Goal: Transaction & Acquisition: Purchase product/service

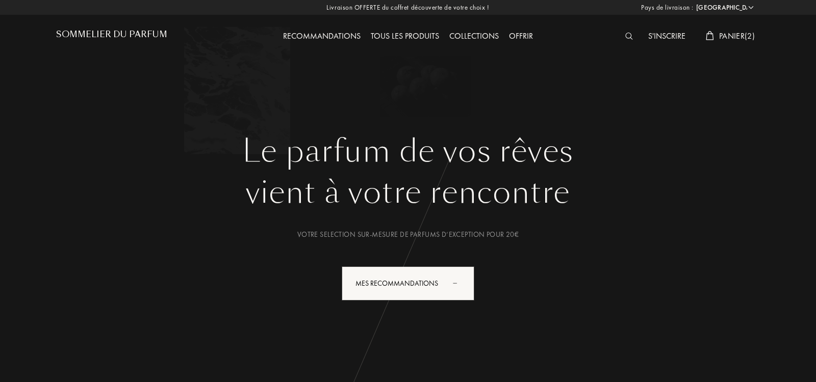
select select "IT"
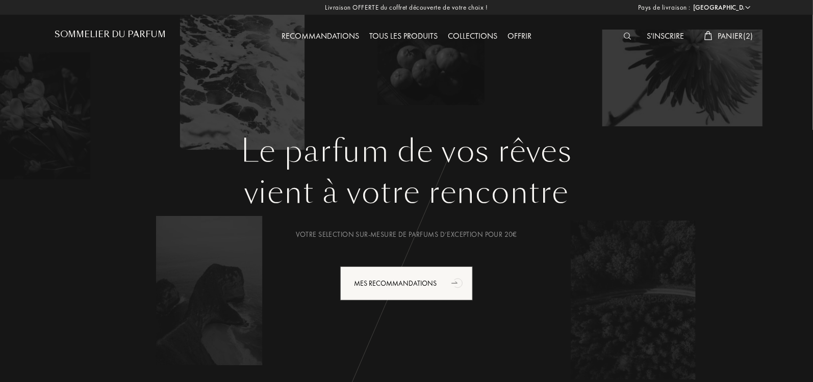
click at [717, 37] on span "Panier ( 2 )" at bounding box center [735, 36] width 36 height 11
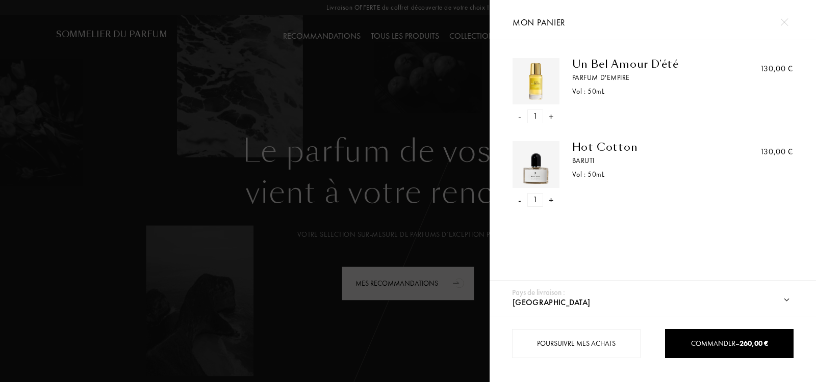
click at [519, 112] on div "-" at bounding box center [519, 117] width 3 height 14
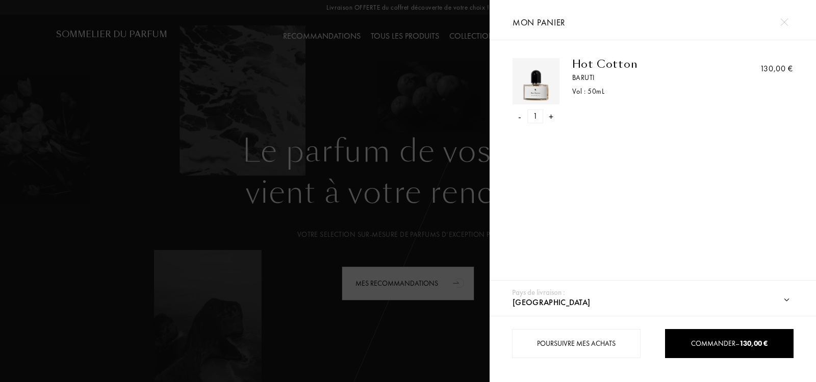
click at [716, 295] on select "Afghanistan Afrique du Sud Albanie Algérie Allemagne Andorre Angola Anguilla An…" at bounding box center [660, 303] width 300 height 27
click at [510, 290] on select "Afghanistan Afrique du Sud Albanie Algérie Allemagne Andorre Angola Anguilla An…" at bounding box center [660, 303] width 300 height 27
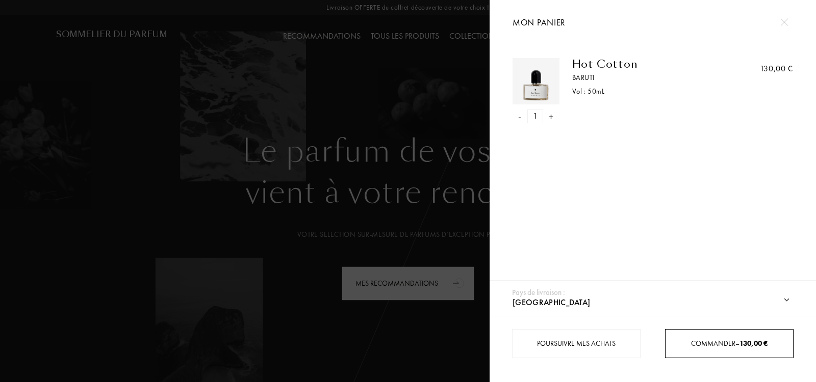
click at [703, 338] on div "Commander – 130,00 €" at bounding box center [728, 343] width 127 height 11
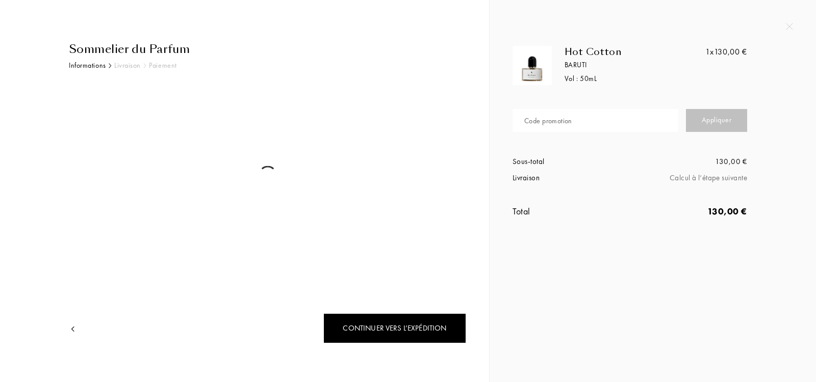
select select "IT"
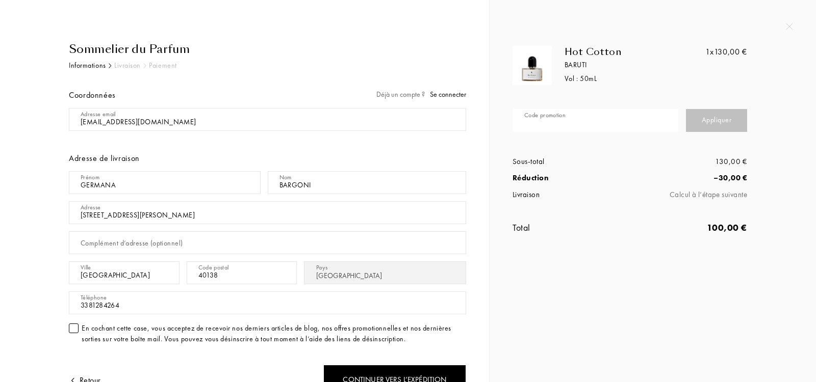
click at [604, 123] on input "text" at bounding box center [595, 120] width 166 height 23
paste input "THE3R-PJ4PR"
type input "THE3R-PJ4PR"
click at [709, 122] on div "Appliquer" at bounding box center [716, 120] width 61 height 23
select select "IT"
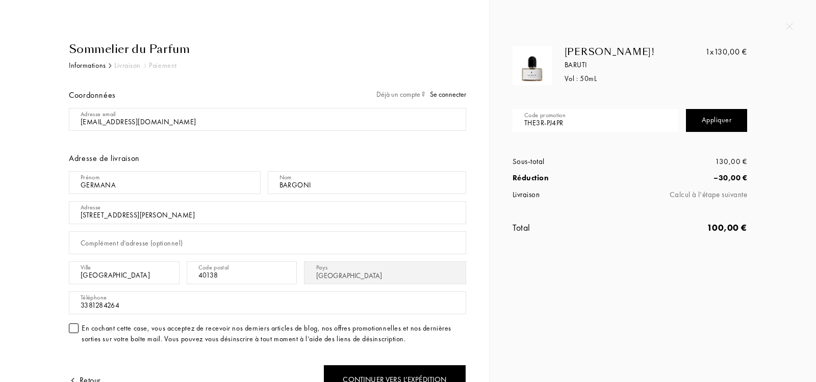
click at [610, 291] on div "Laurakimou! Baruti Vol : 50 mL 1x 130,00 € Code promotion THE3R-PJ4PR Appliquer…" at bounding box center [652, 191] width 326 height 382
click at [535, 72] on img at bounding box center [532, 65] width 34 height 34
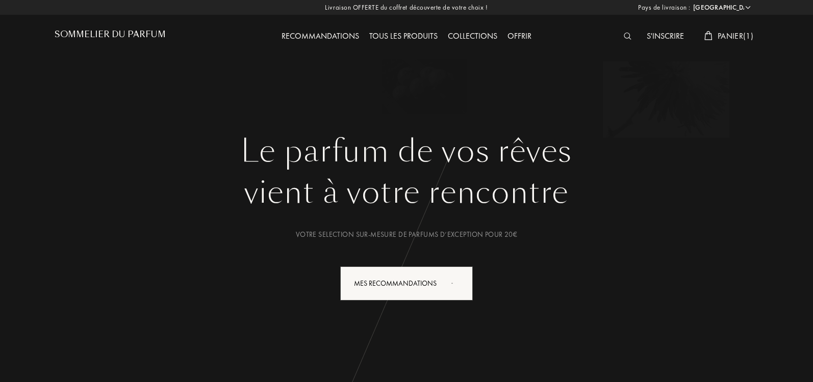
select select "IT"
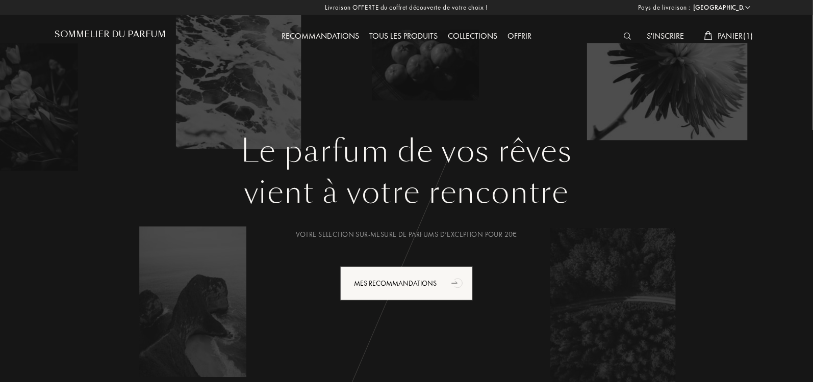
click at [423, 35] on div "Tous les produits" at bounding box center [403, 36] width 79 height 13
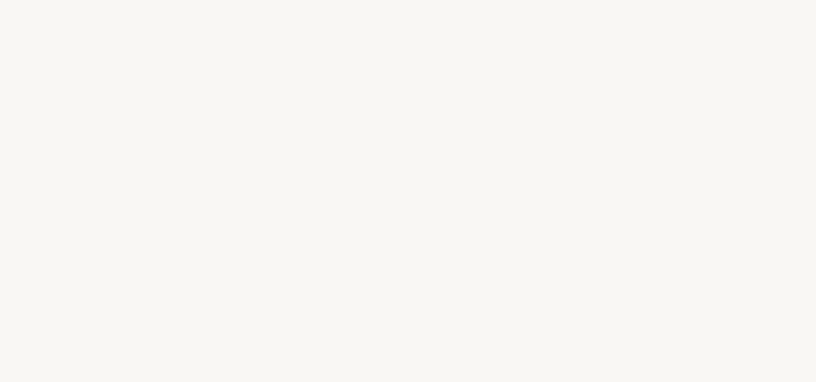
select select "IT"
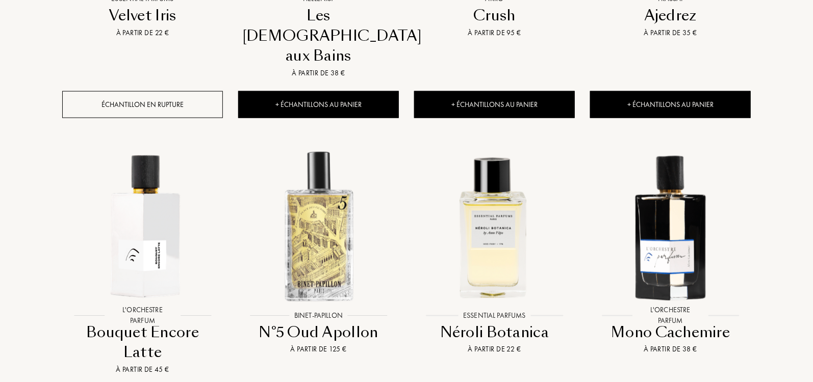
scroll to position [633, 0]
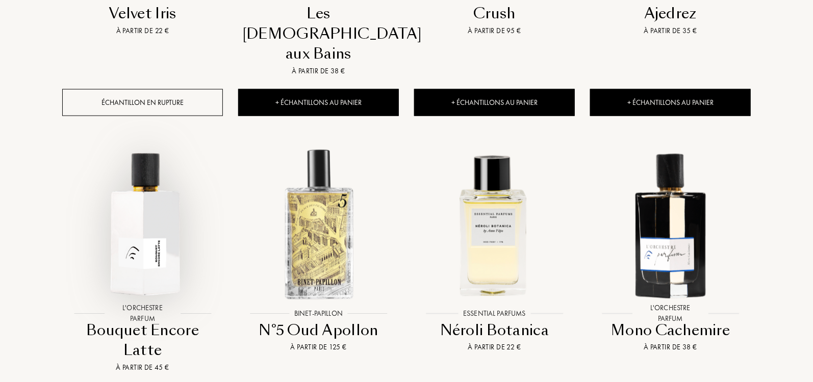
click at [138, 220] on img at bounding box center [142, 224] width 159 height 159
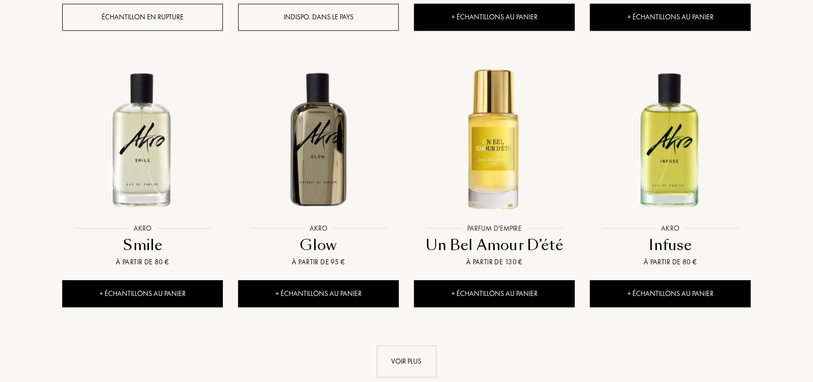
scroll to position [1014, 0]
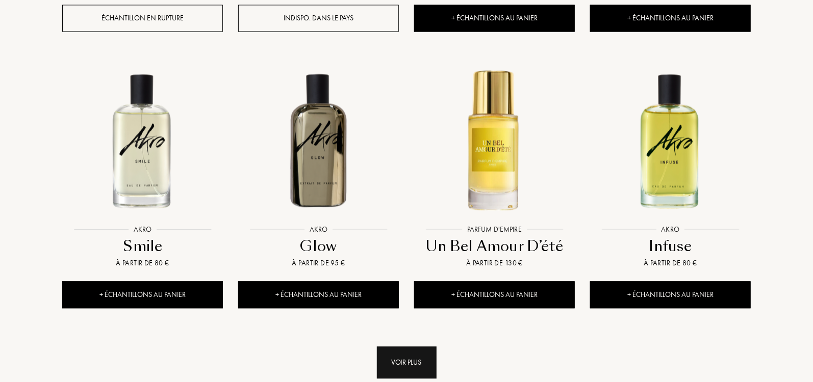
click at [421, 347] on div "Voir plus" at bounding box center [407, 363] width 60 height 32
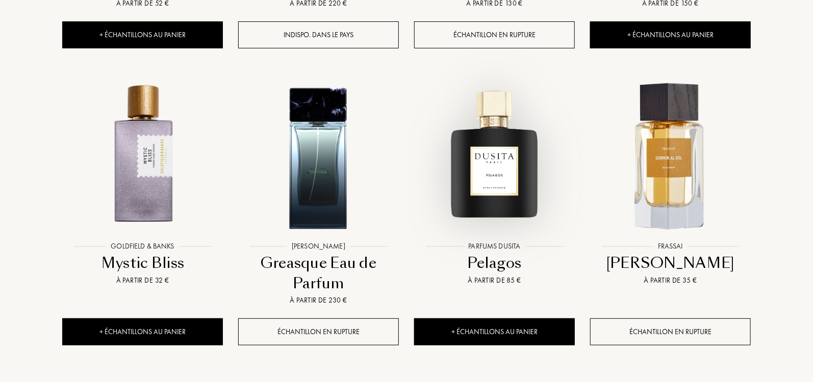
scroll to position [1850, 0]
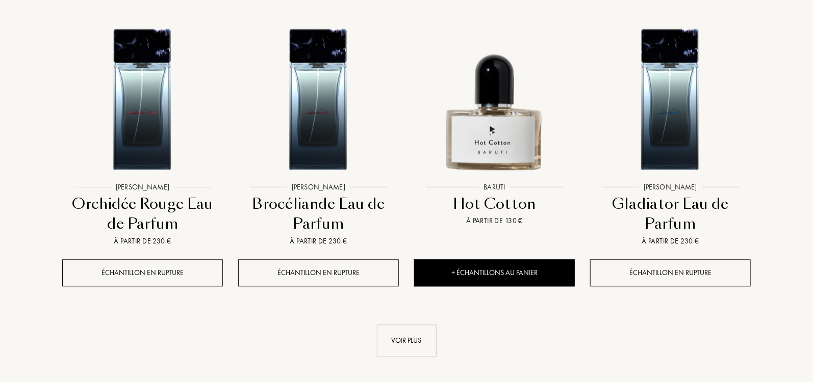
scroll to position [2781, 0]
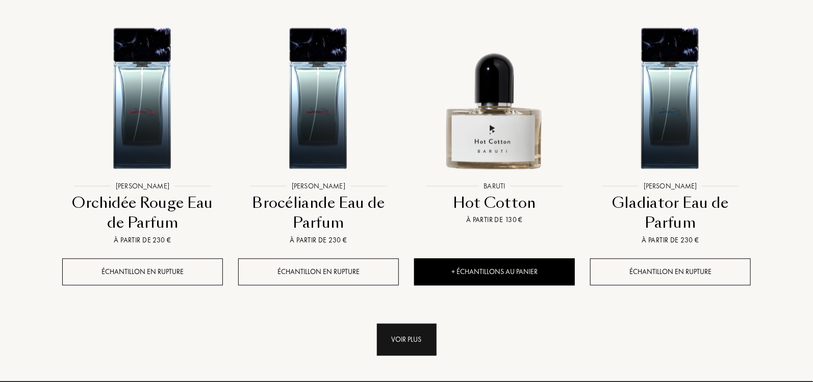
click at [412, 324] on div "Voir plus" at bounding box center [407, 340] width 60 height 32
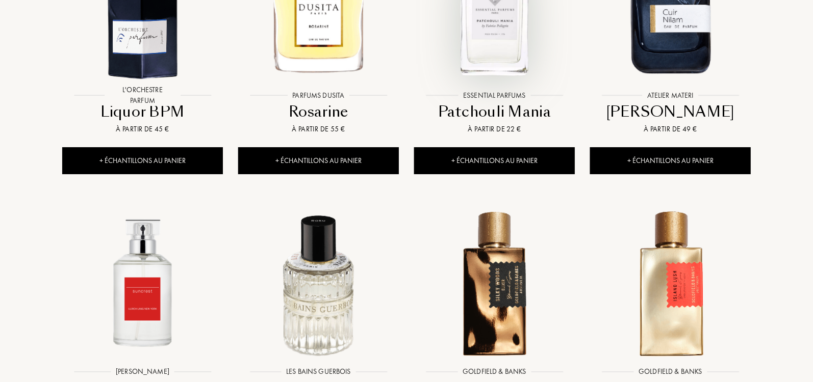
scroll to position [3450, 0]
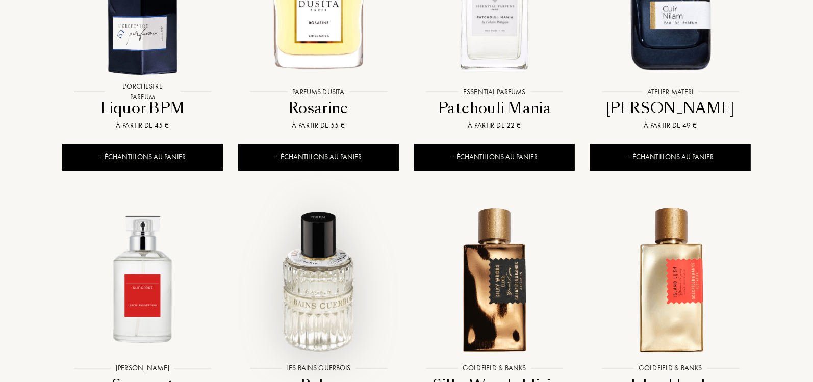
click at [337, 226] on img at bounding box center [318, 279] width 159 height 159
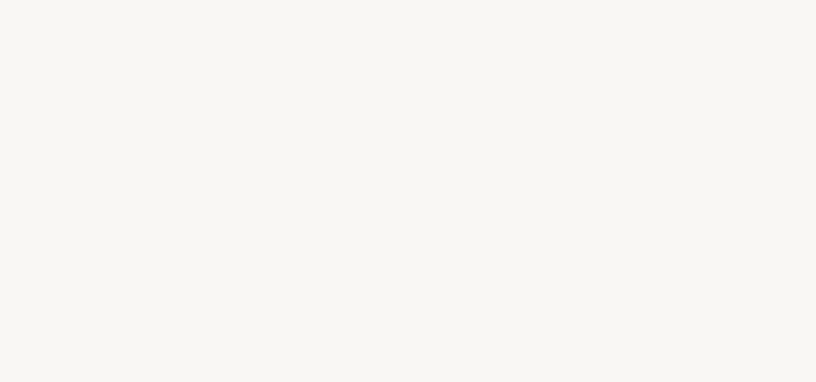
select select "IT"
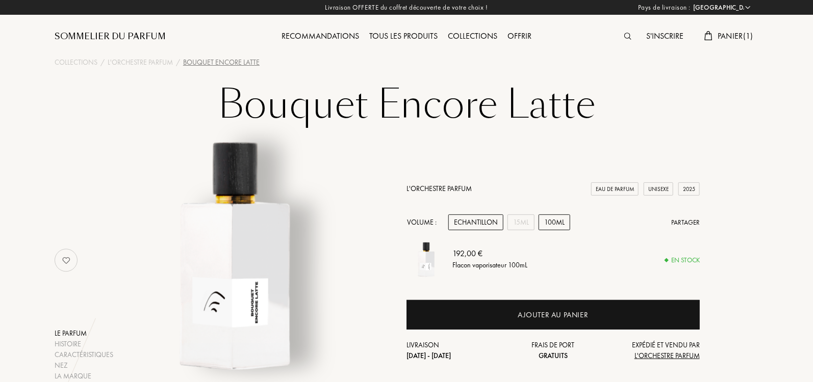
click at [467, 224] on div "Echantillon" at bounding box center [475, 223] width 55 height 16
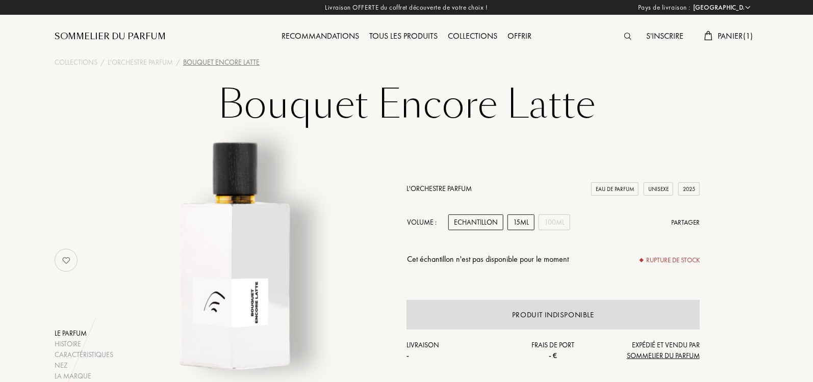
click at [516, 218] on div "15mL" at bounding box center [520, 223] width 27 height 16
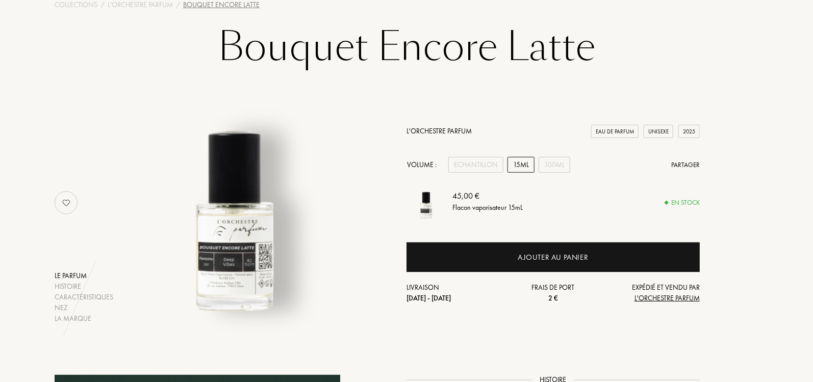
scroll to position [67, 0]
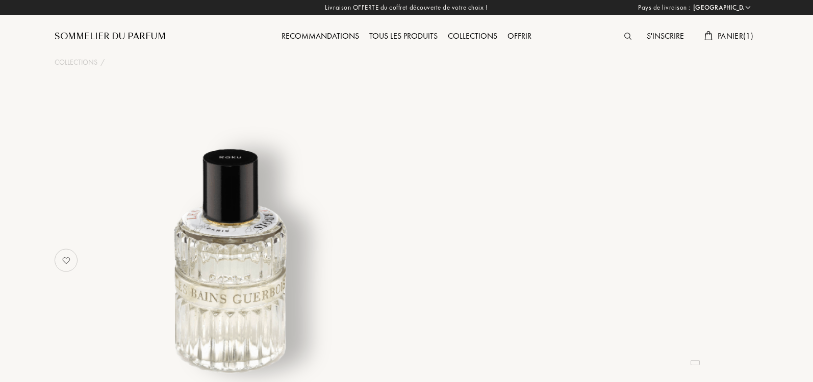
select select "IT"
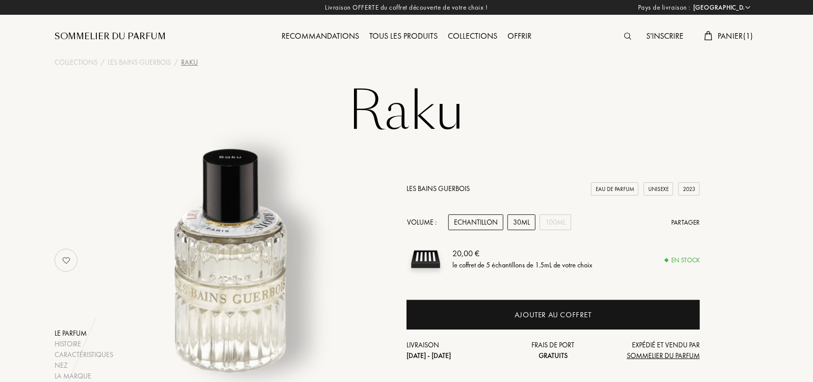
click at [530, 223] on div "30mL" at bounding box center [521, 223] width 28 height 16
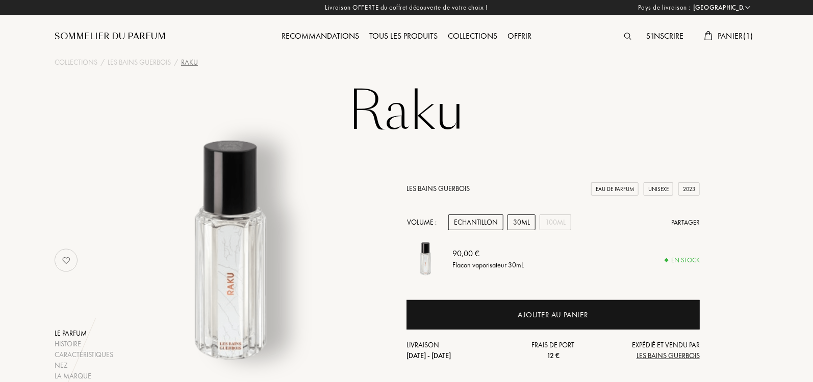
click at [460, 220] on div "Echantillon" at bounding box center [475, 223] width 55 height 16
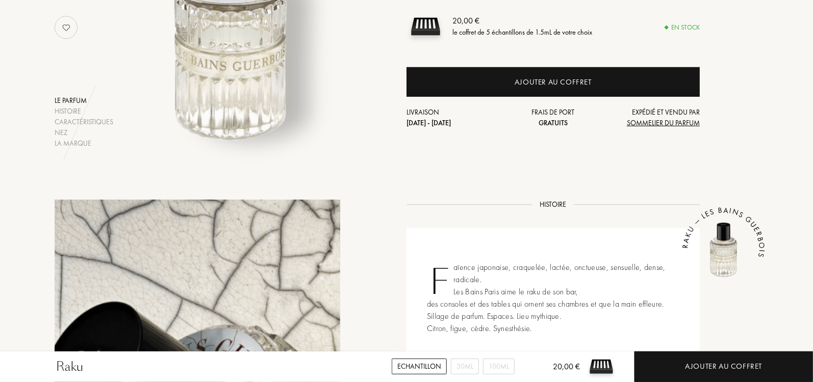
scroll to position [38, 0]
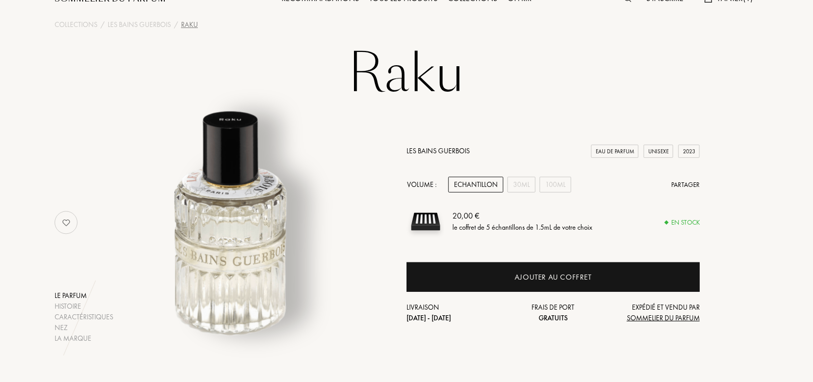
click at [451, 149] on link "Les Bains Guerbois" at bounding box center [437, 150] width 63 height 9
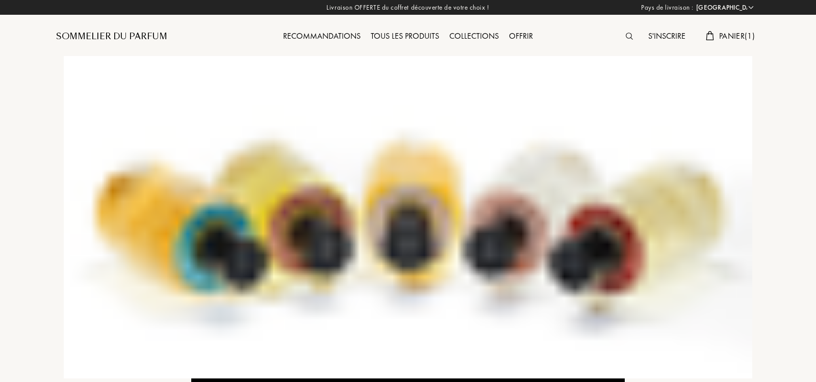
select select "IT"
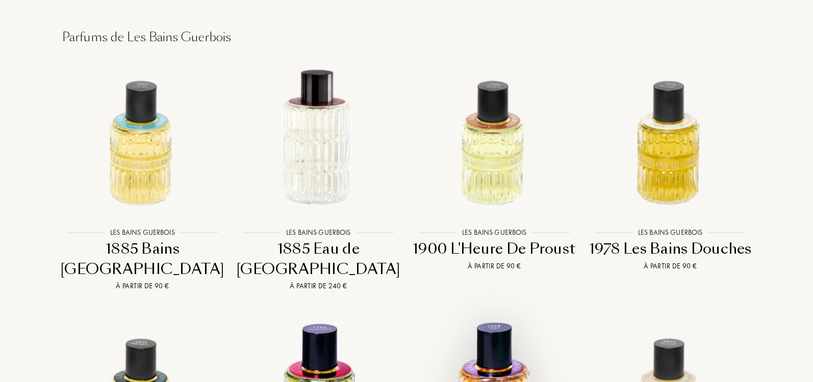
scroll to position [848, 0]
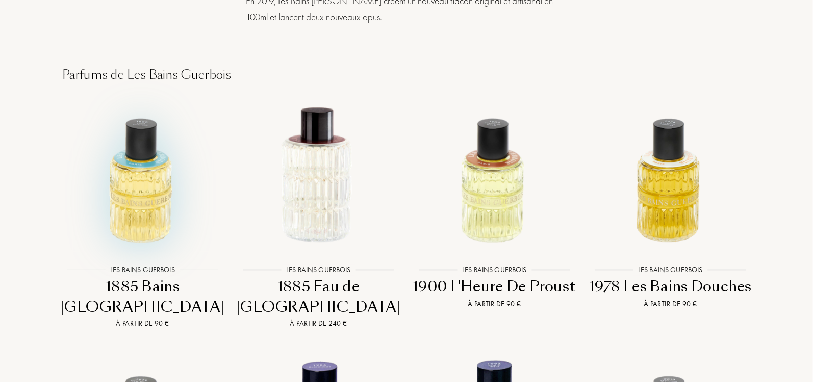
click at [140, 142] on img at bounding box center [142, 175] width 159 height 159
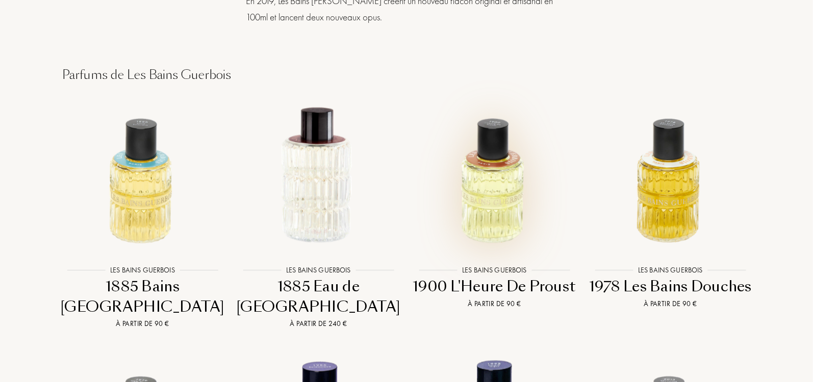
click at [475, 166] on img at bounding box center [494, 175] width 159 height 159
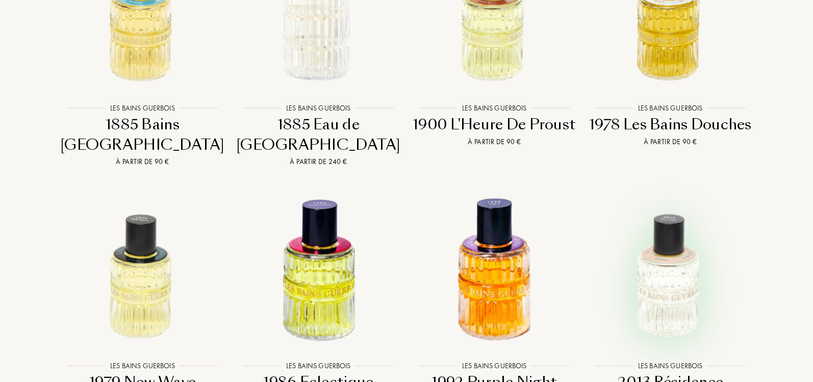
scroll to position [1008, 0]
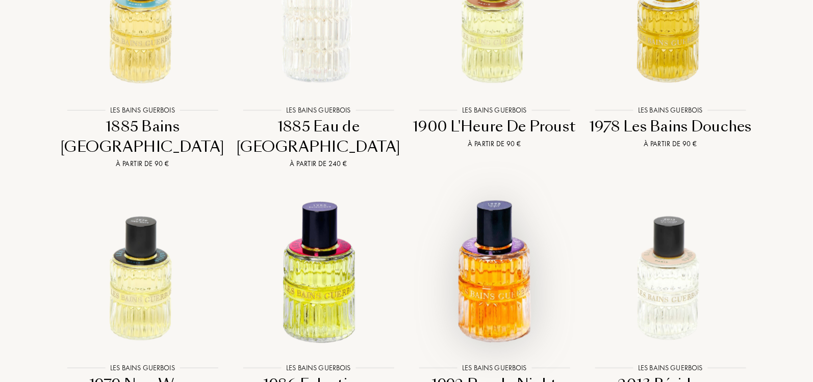
click at [475, 237] on img at bounding box center [494, 272] width 159 height 159
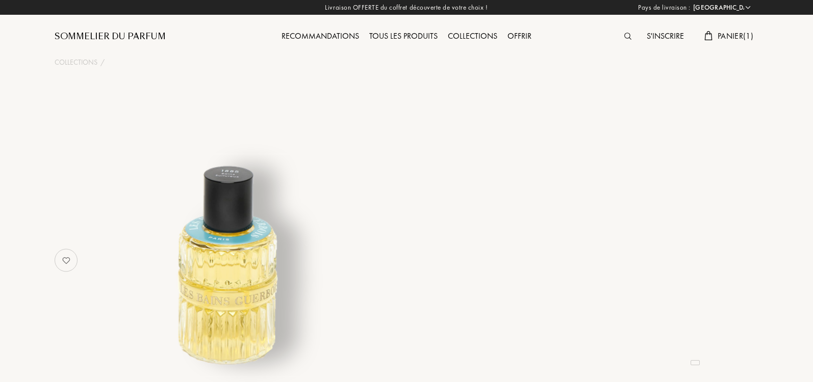
select select "IT"
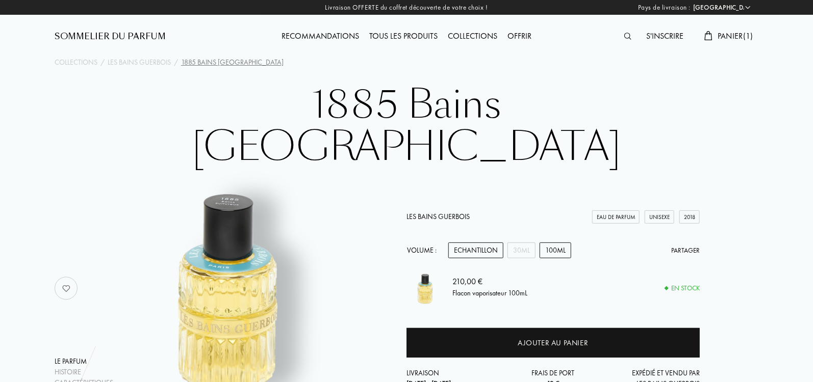
click at [457, 243] on div "Echantillon" at bounding box center [475, 251] width 55 height 16
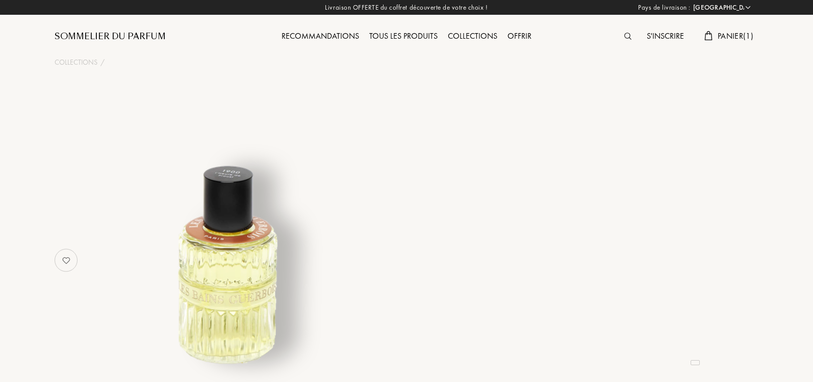
select select "IT"
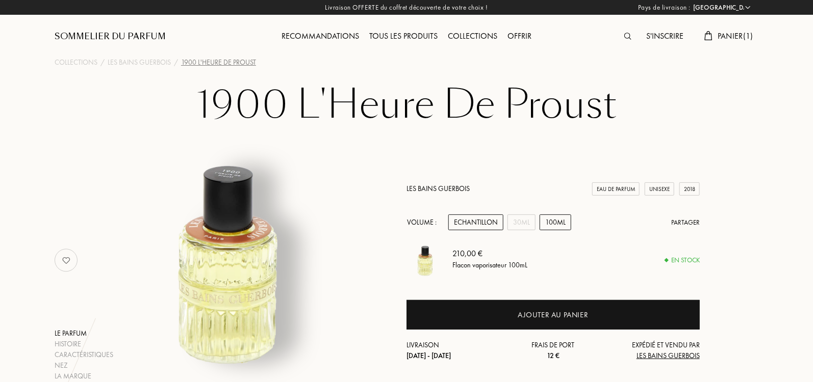
click at [475, 224] on div "Echantillon" at bounding box center [475, 223] width 55 height 16
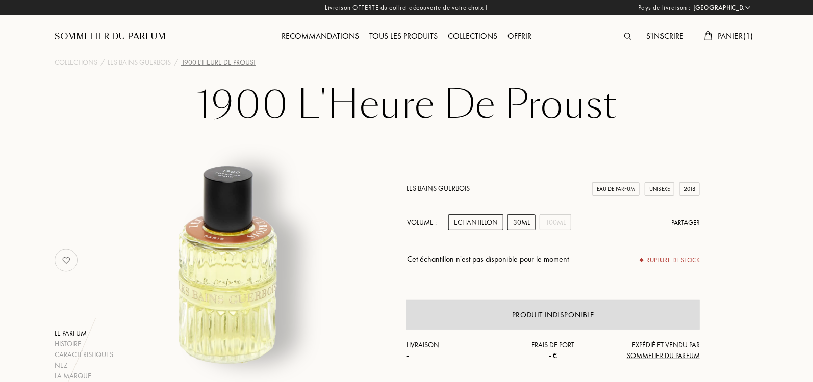
click at [527, 223] on div "30mL" at bounding box center [521, 223] width 28 height 16
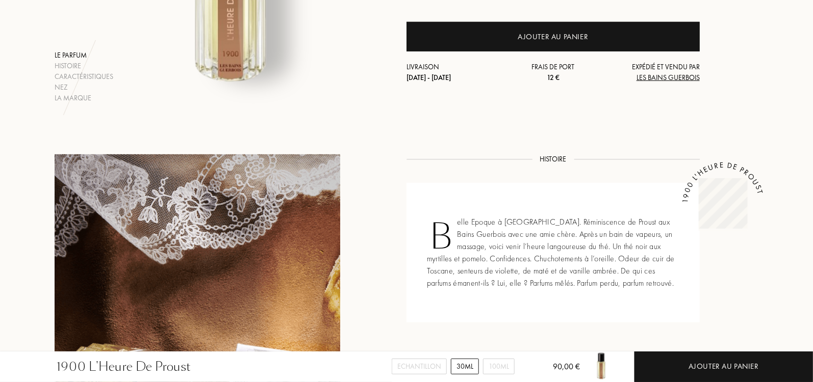
scroll to position [246, 0]
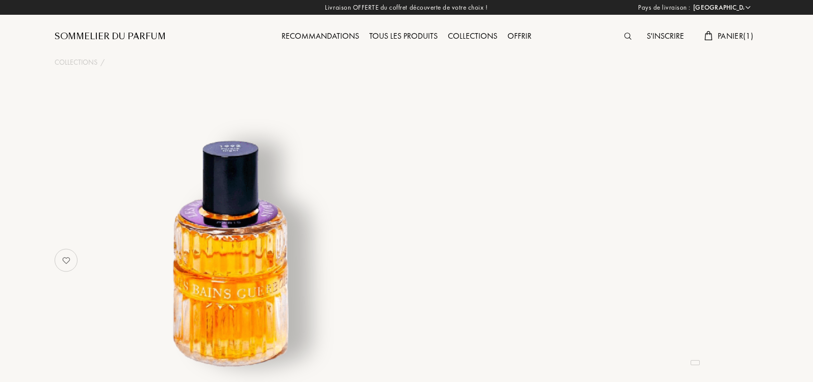
select select "IT"
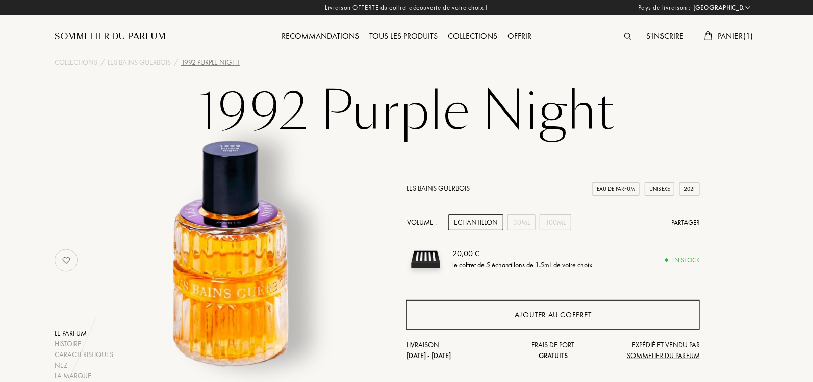
click at [609, 313] on div "Ajouter au coffret" at bounding box center [552, 315] width 293 height 30
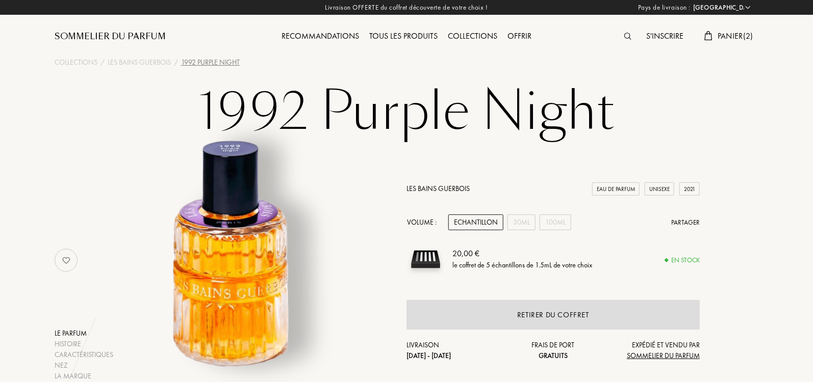
click at [435, 189] on link "Les Bains Guerbois" at bounding box center [437, 188] width 63 height 9
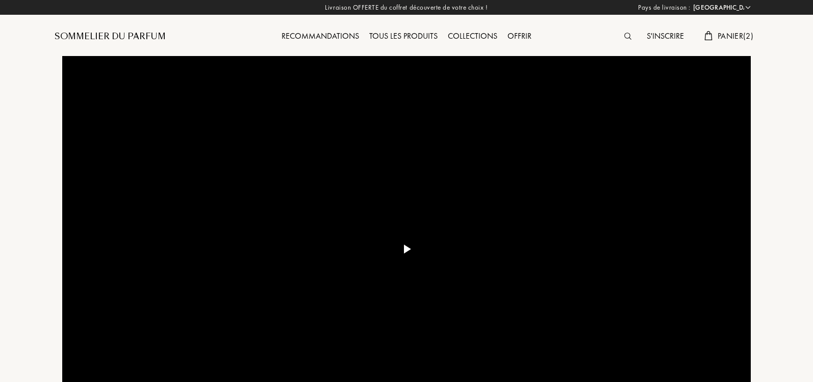
select select "IT"
click at [330, 34] on div "Recommandations" at bounding box center [320, 36] width 88 height 13
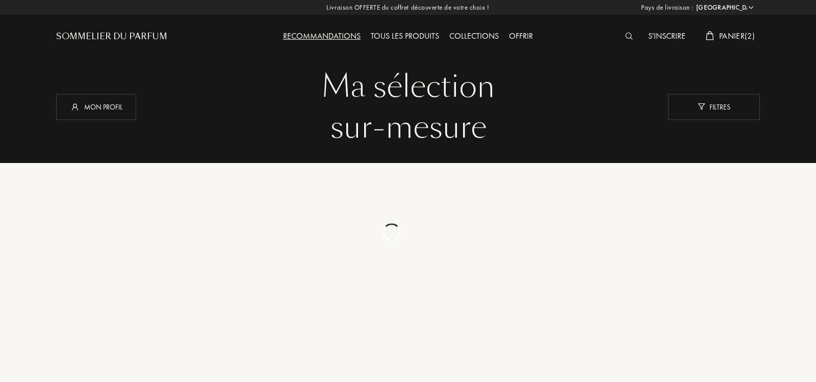
select select "IT"
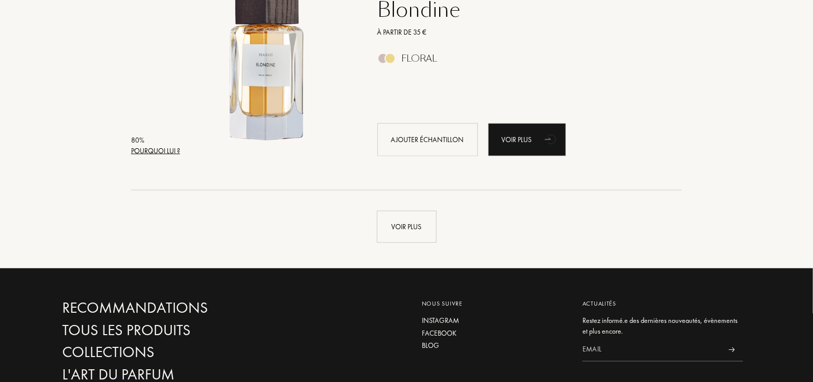
scroll to position [2352, 0]
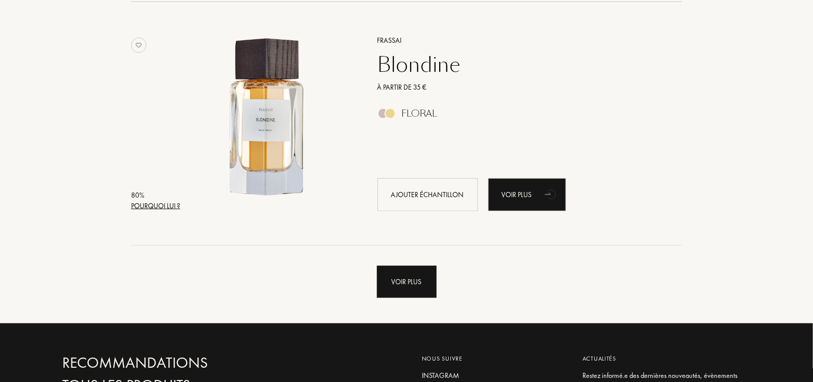
click at [417, 279] on div "Voir plus" at bounding box center [407, 282] width 60 height 32
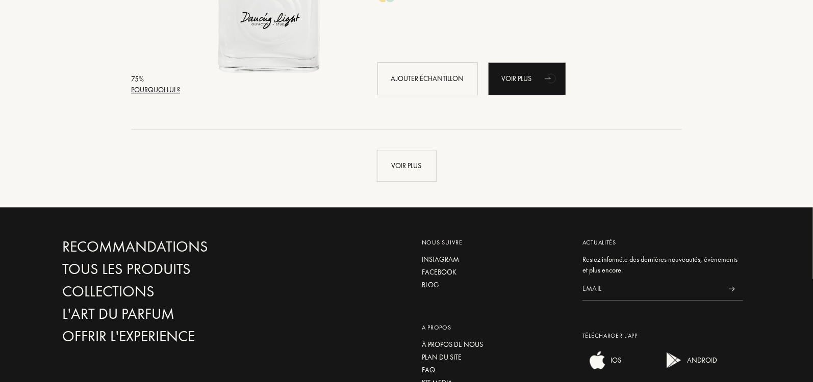
scroll to position [4906, 0]
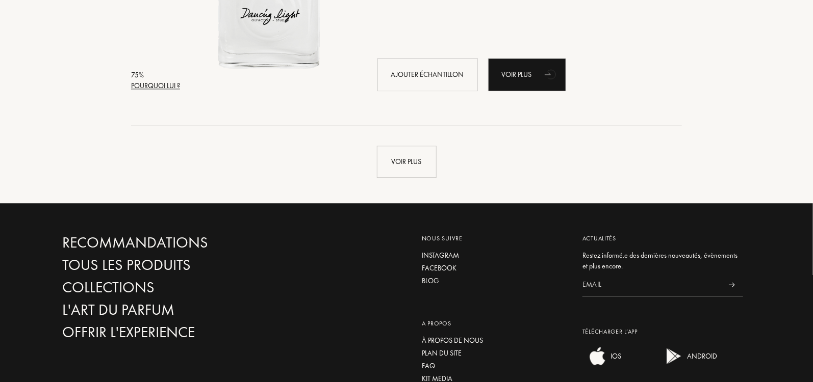
click at [409, 176] on div "Voir plus" at bounding box center [407, 162] width 60 height 32
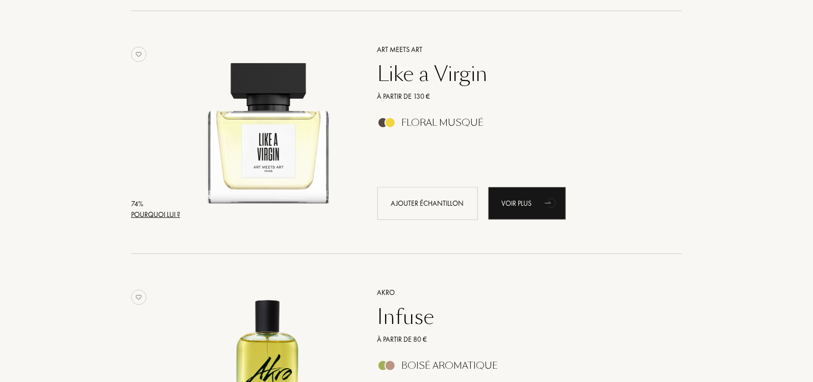
scroll to position [5977, 0]
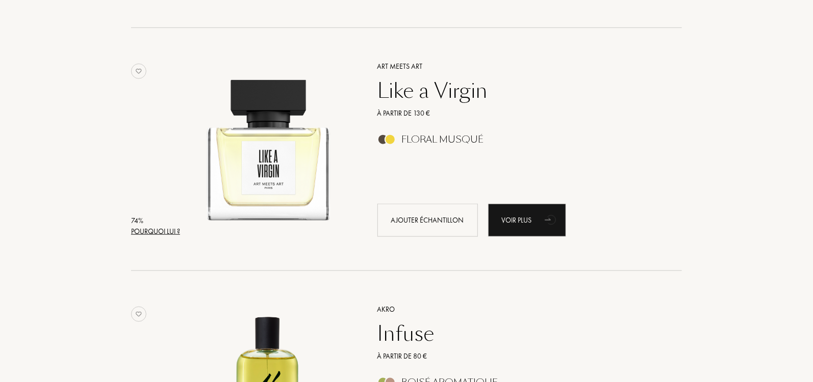
click at [393, 65] on div "Art Meets Art" at bounding box center [518, 66] width 297 height 11
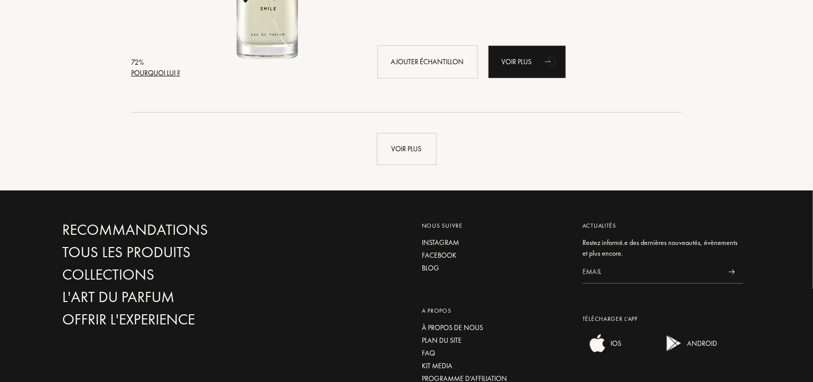
scroll to position [7359, 0]
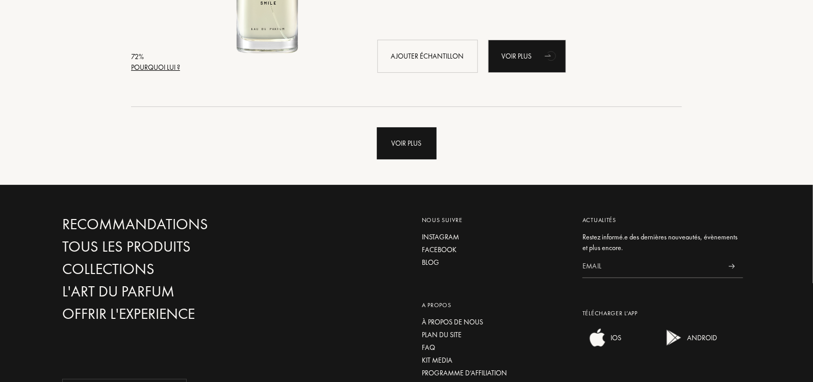
click at [413, 132] on div "Voir plus" at bounding box center [407, 143] width 60 height 32
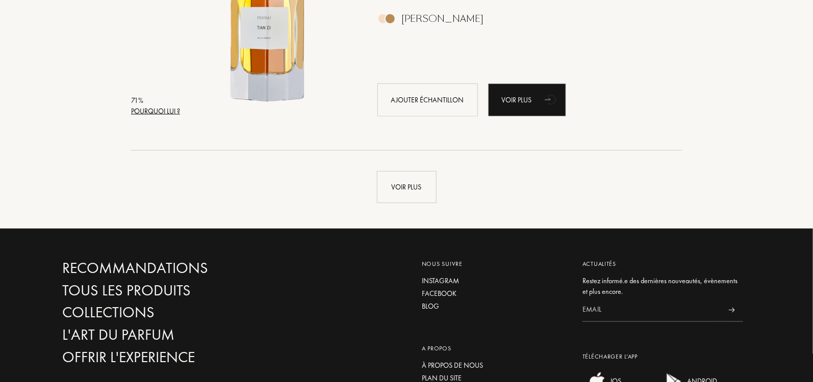
scroll to position [9690, 0]
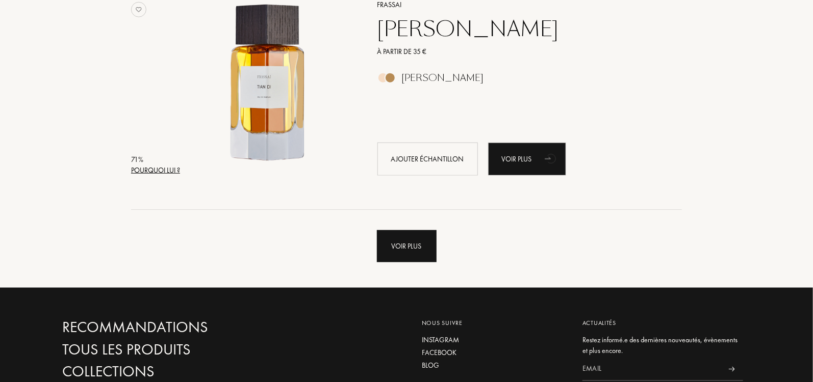
click at [410, 246] on div "Voir plus" at bounding box center [407, 246] width 60 height 32
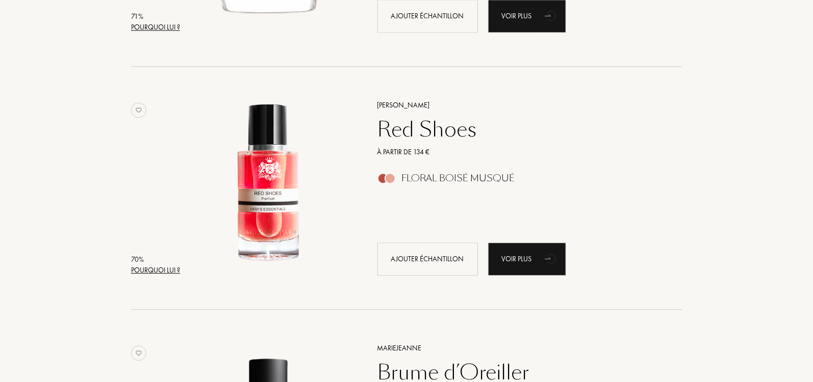
scroll to position [10320, 0]
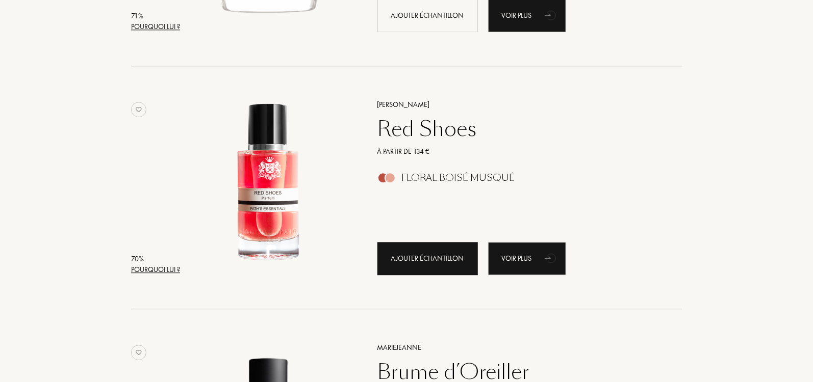
click at [421, 253] on div "Ajouter échantillon" at bounding box center [427, 258] width 100 height 33
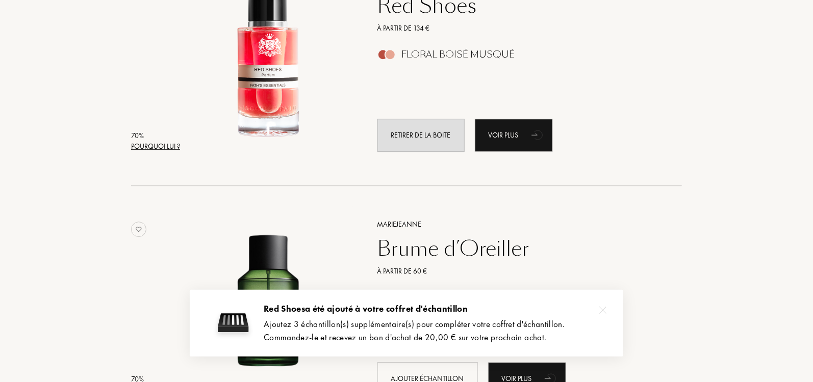
scroll to position [10447, 0]
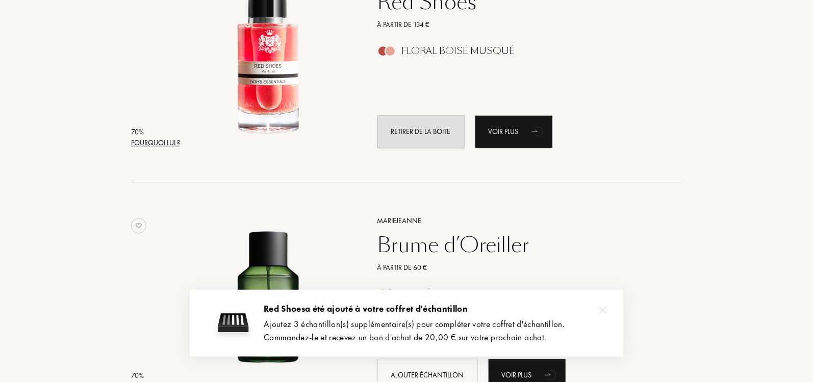
click at [599, 306] on div at bounding box center [602, 310] width 20 height 20
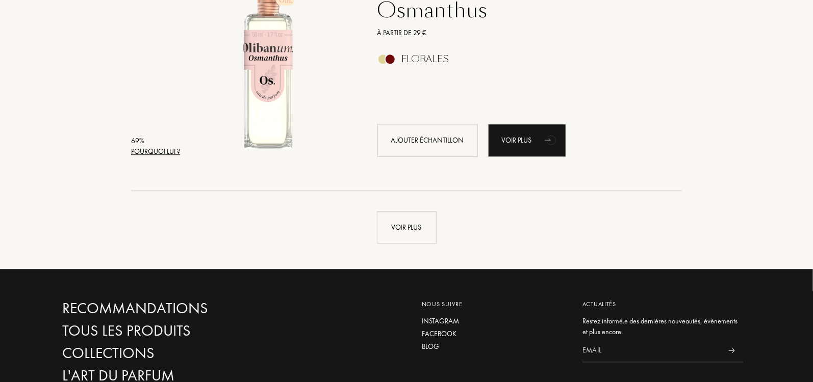
scroll to position [12158, 0]
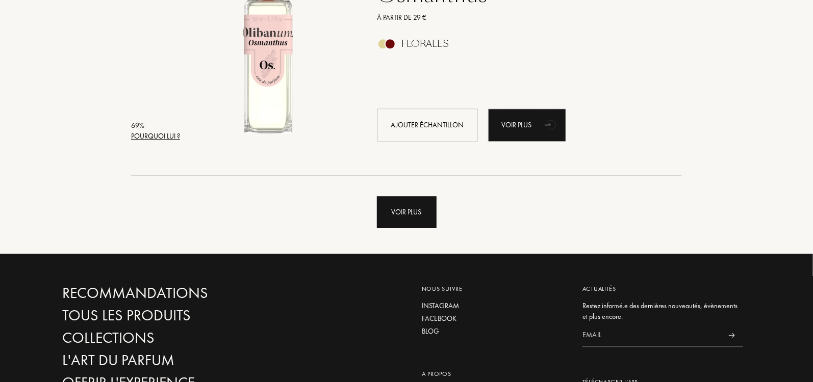
click at [389, 222] on div "Voir plus" at bounding box center [407, 212] width 60 height 32
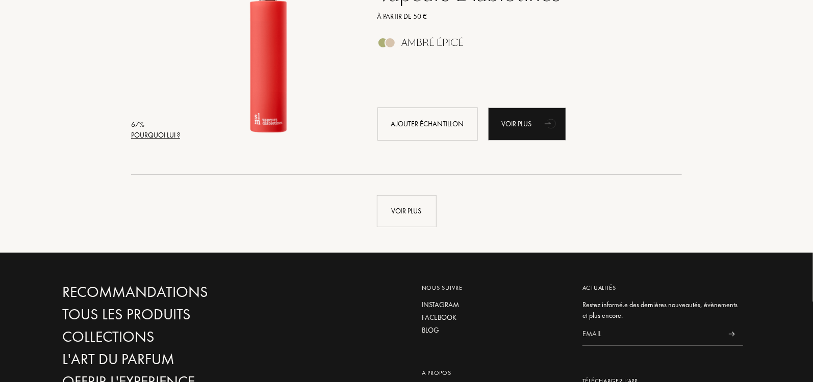
scroll to position [14596, 0]
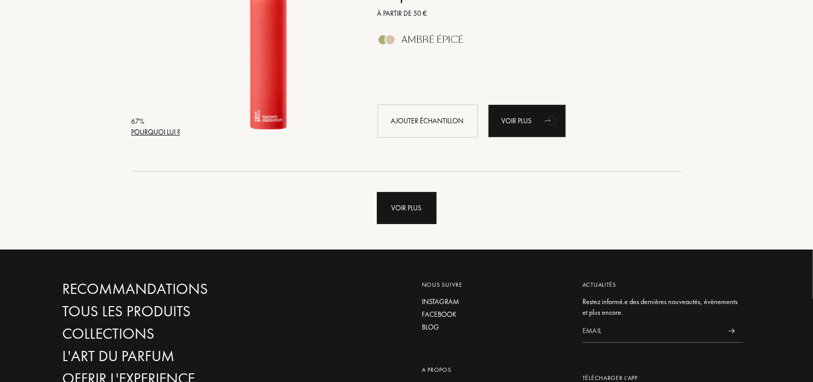
click at [410, 214] on div "Voir plus" at bounding box center [407, 208] width 60 height 32
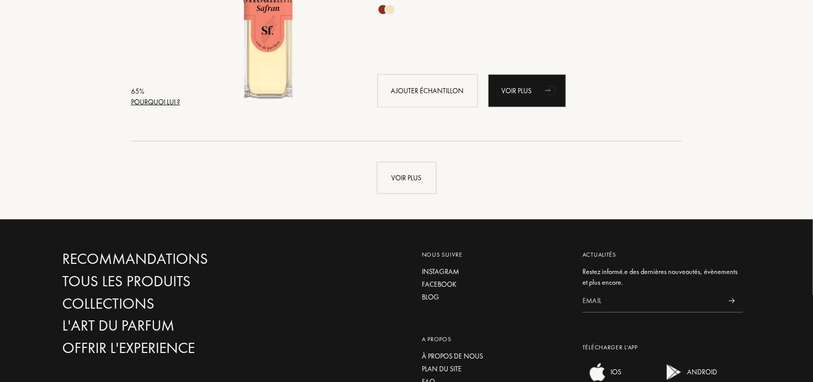
scroll to position [17076, 0]
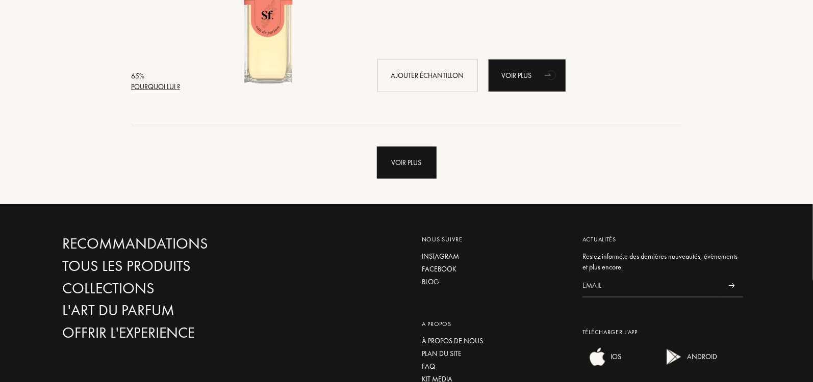
click at [409, 162] on div "Voir plus" at bounding box center [407, 163] width 60 height 32
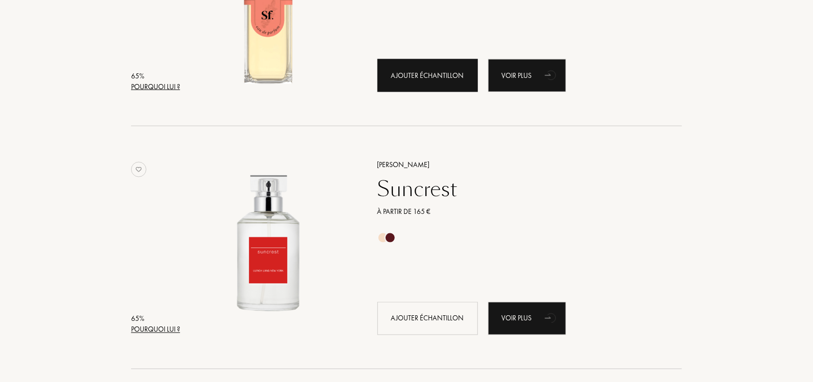
click at [411, 76] on div "Ajouter échantillon" at bounding box center [427, 75] width 100 height 33
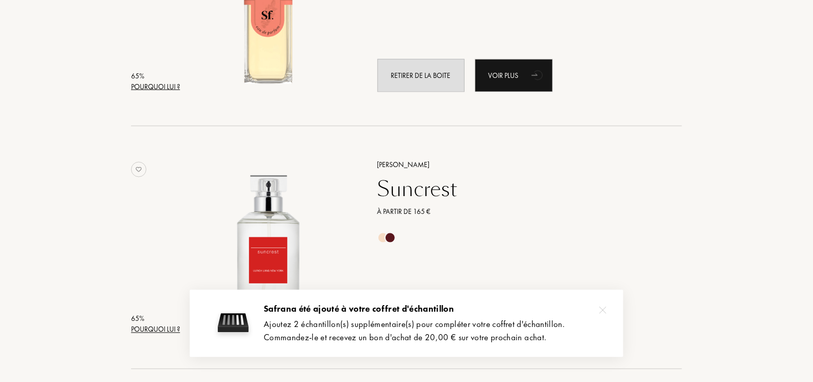
click at [605, 315] on div at bounding box center [602, 310] width 20 height 20
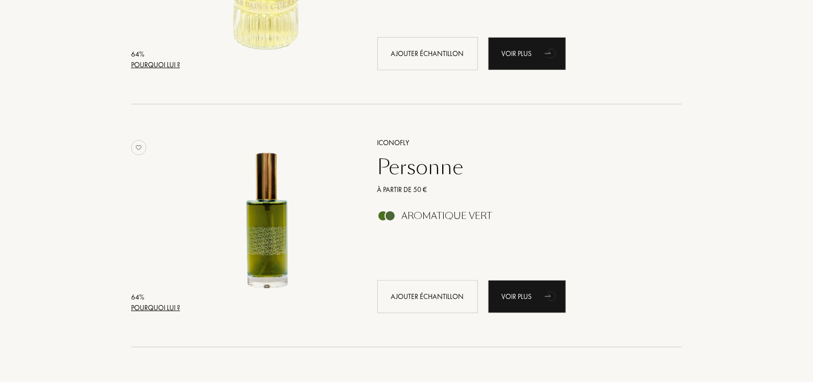
scroll to position [18561, 0]
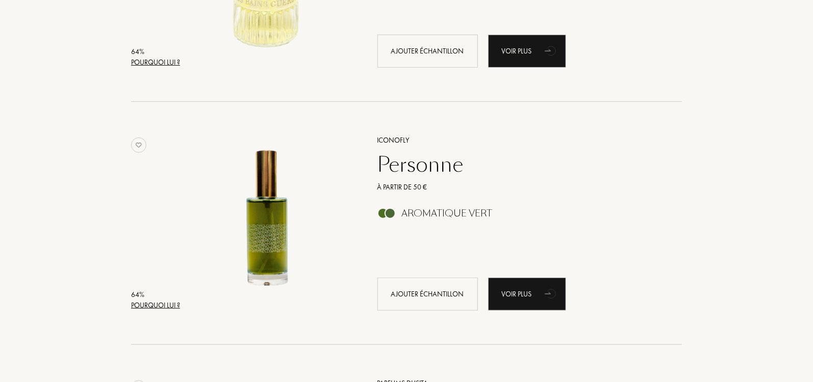
click at [390, 141] on div "ICONOFLY" at bounding box center [518, 140] width 297 height 11
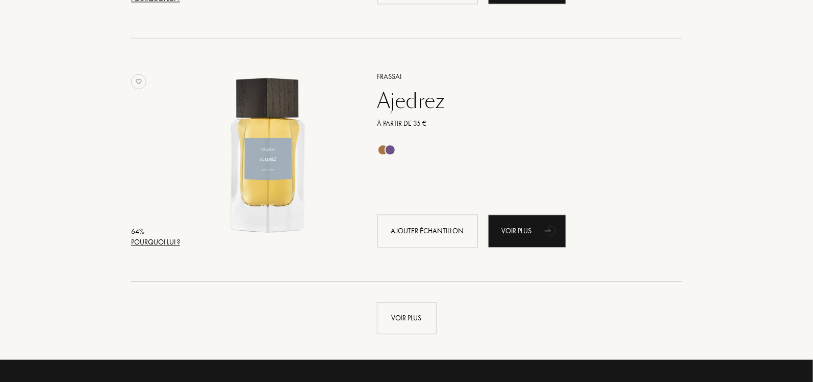
scroll to position [19356, 0]
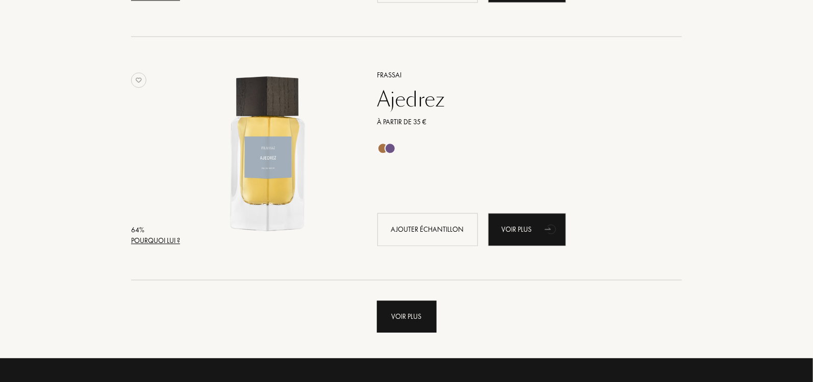
click at [410, 314] on div "Voir plus" at bounding box center [407, 317] width 60 height 32
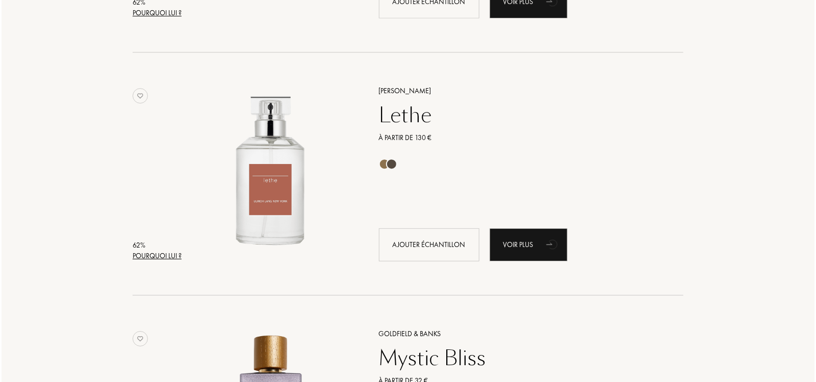
scroll to position [21536, 0]
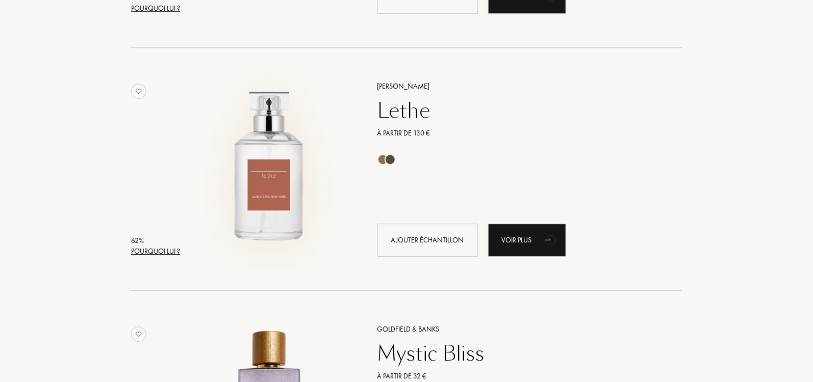
click at [277, 158] on img at bounding box center [269, 165] width 170 height 170
click at [140, 254] on div "Pourquoi lui ?" at bounding box center [155, 251] width 49 height 11
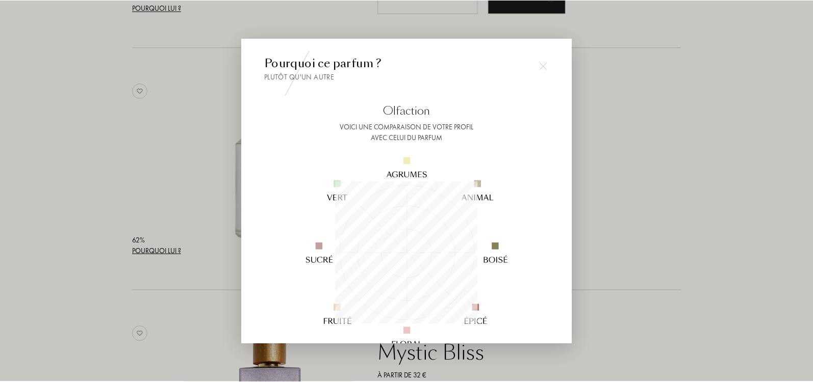
scroll to position [143, 143]
click at [546, 64] on img at bounding box center [544, 65] width 7 height 7
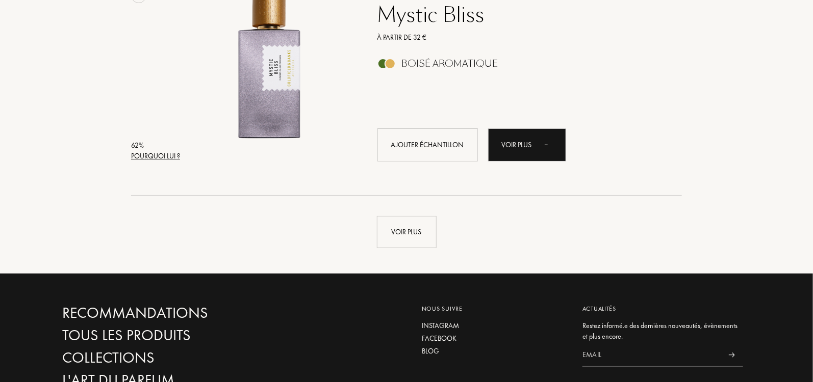
scroll to position [21944, 0]
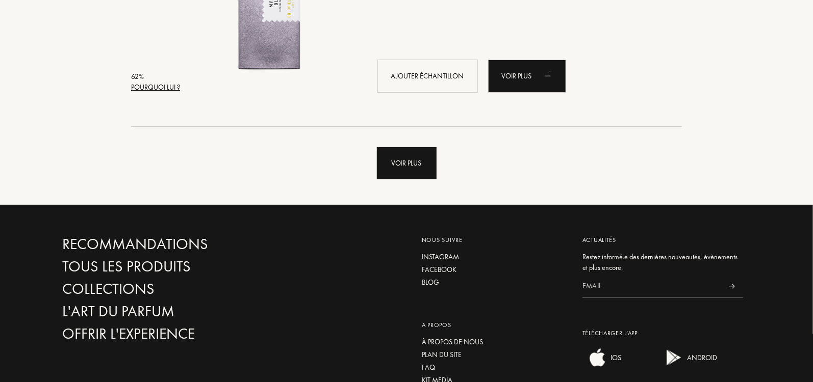
click at [423, 169] on div "Voir plus" at bounding box center [407, 163] width 60 height 32
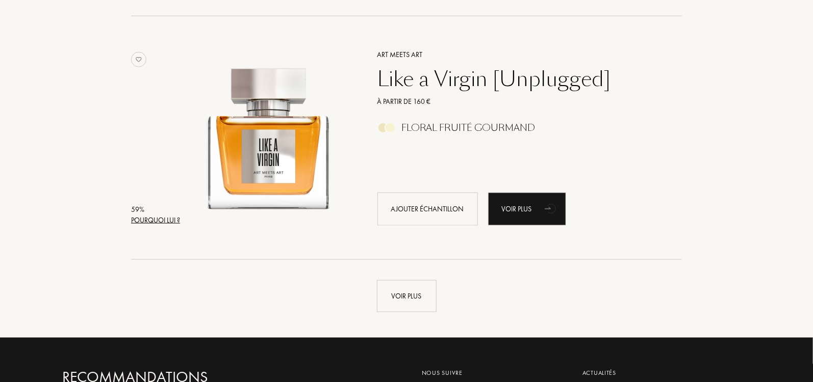
scroll to position [24246, 0]
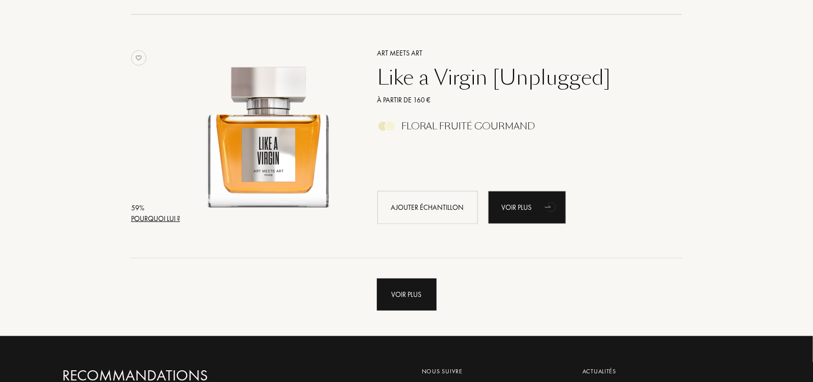
click at [416, 298] on div "Voir plus" at bounding box center [407, 295] width 60 height 32
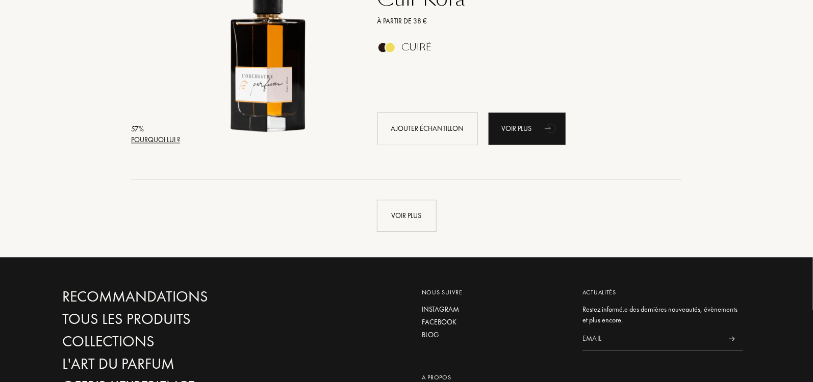
scroll to position [26666, 0]
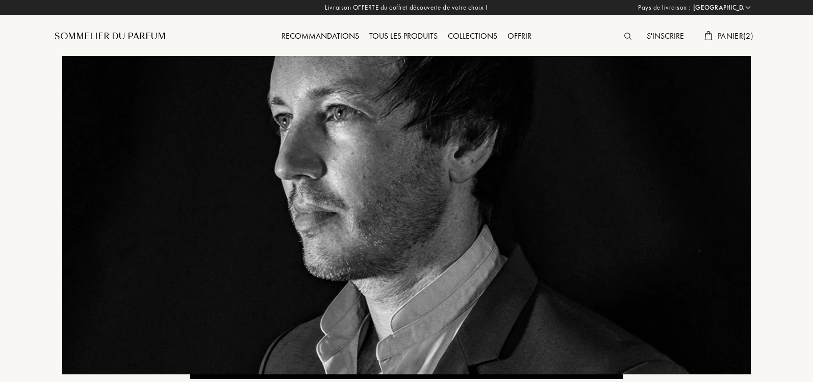
select select "IT"
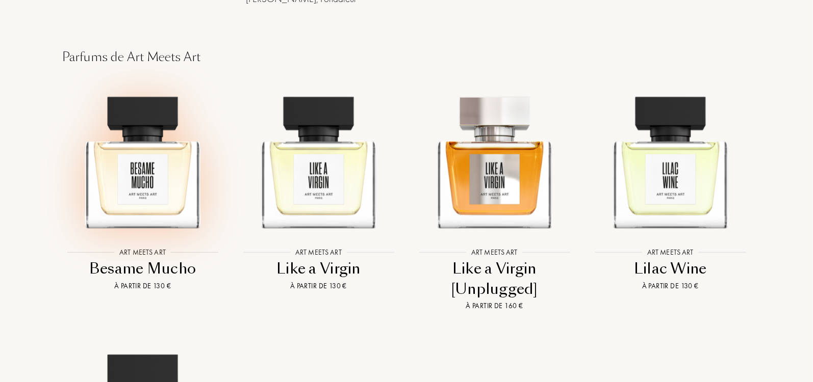
scroll to position [951, 0]
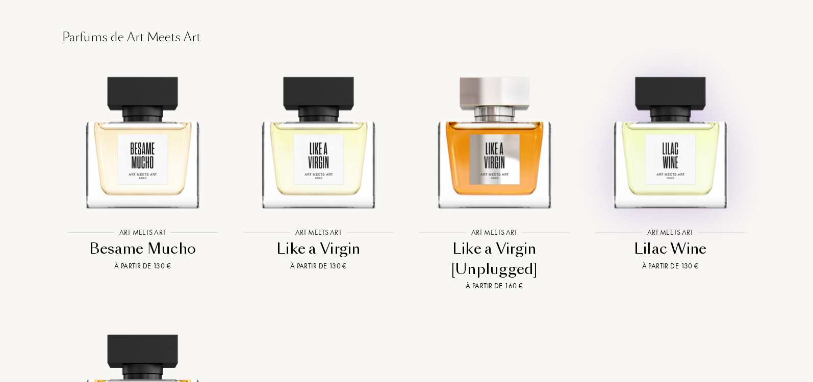
click at [666, 196] on img at bounding box center [670, 137] width 159 height 159
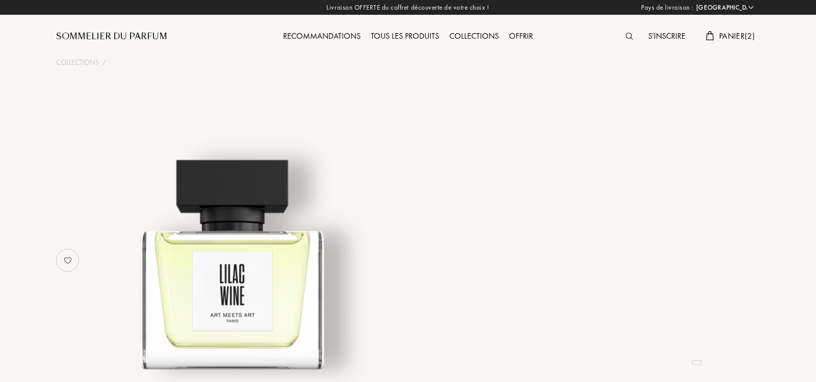
select select "IT"
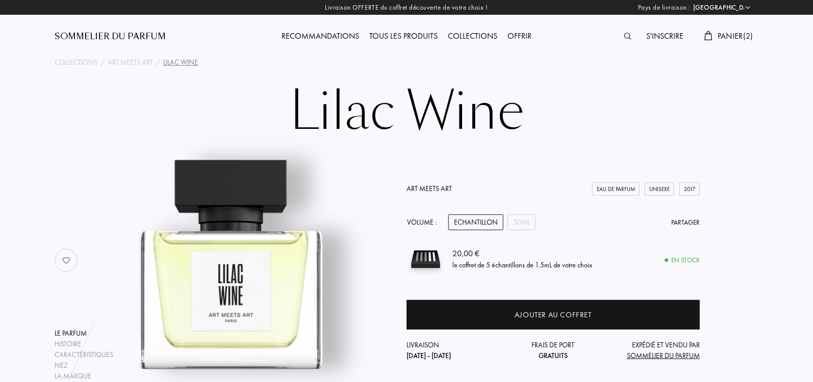
click at [89, 36] on div "Sommelier du Parfum" at bounding box center [110, 37] width 111 height 12
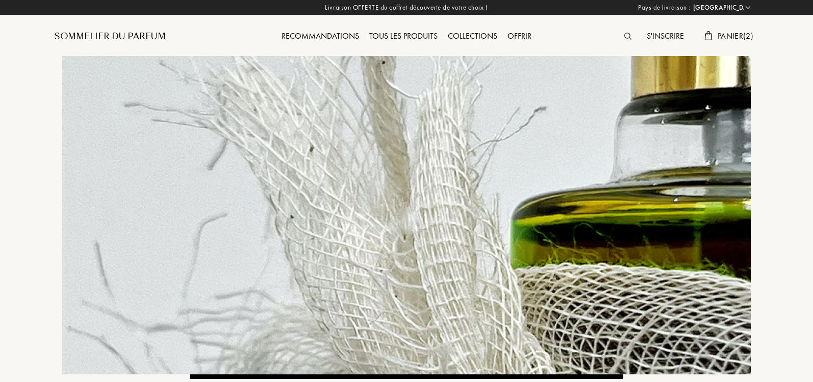
select select "IT"
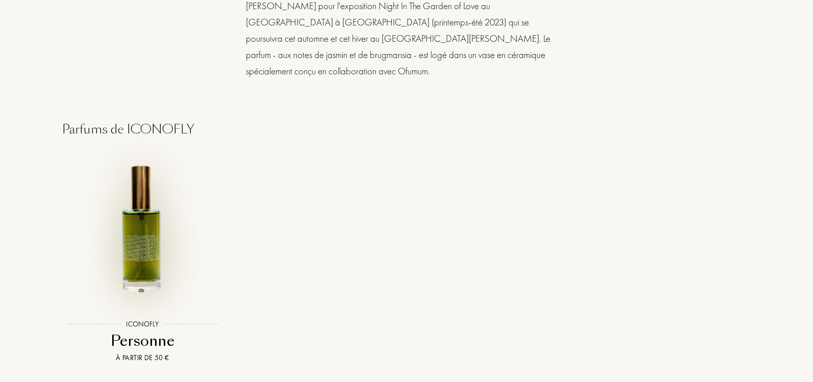
scroll to position [907, 0]
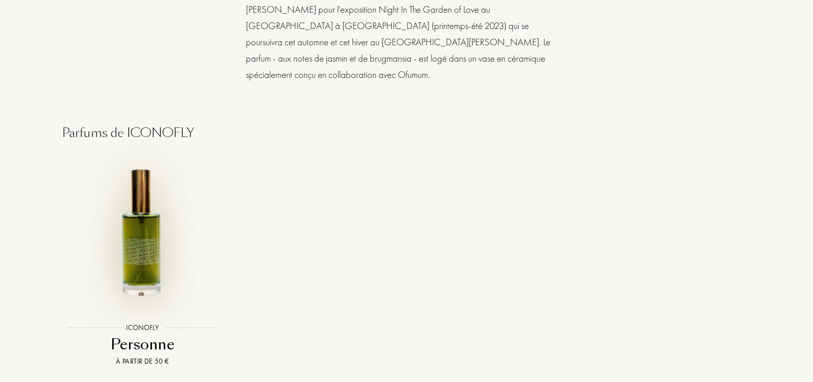
click at [149, 216] on img at bounding box center [142, 233] width 159 height 159
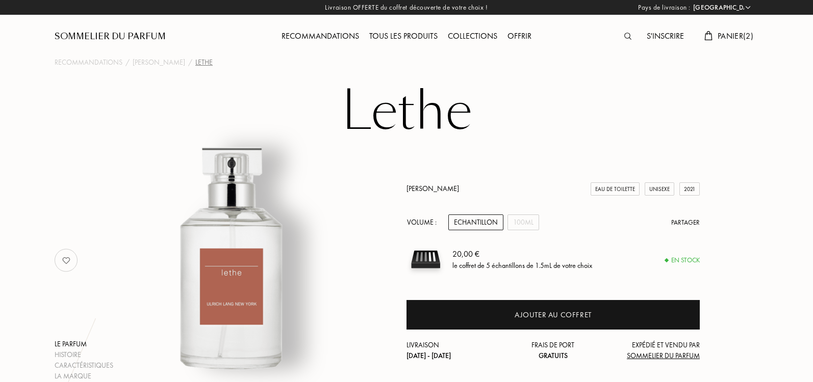
select select "IT"
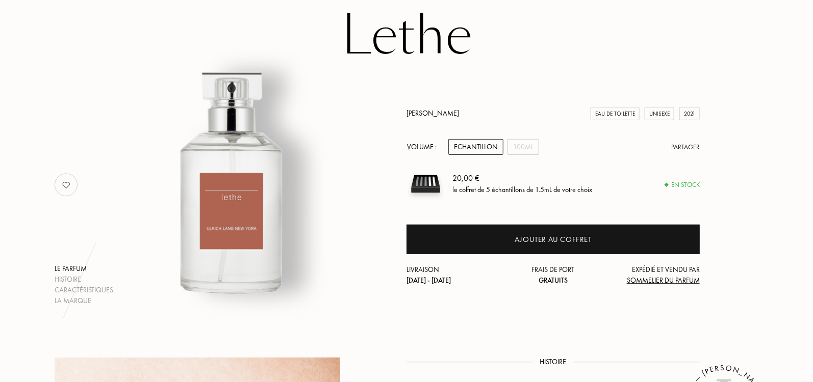
scroll to position [49, 0]
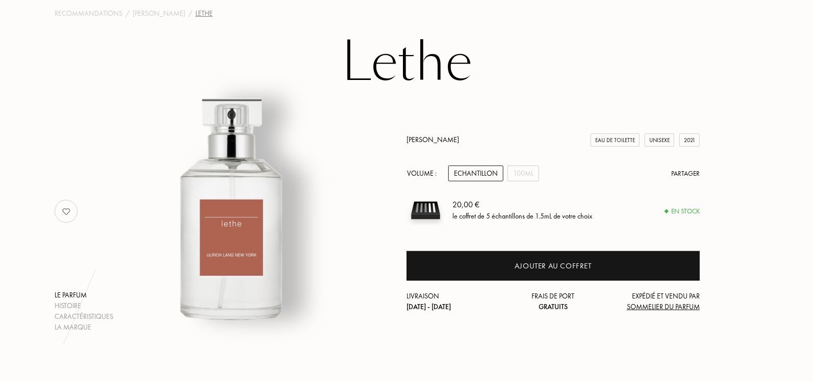
click at [420, 140] on link "[PERSON_NAME]" at bounding box center [432, 139] width 53 height 9
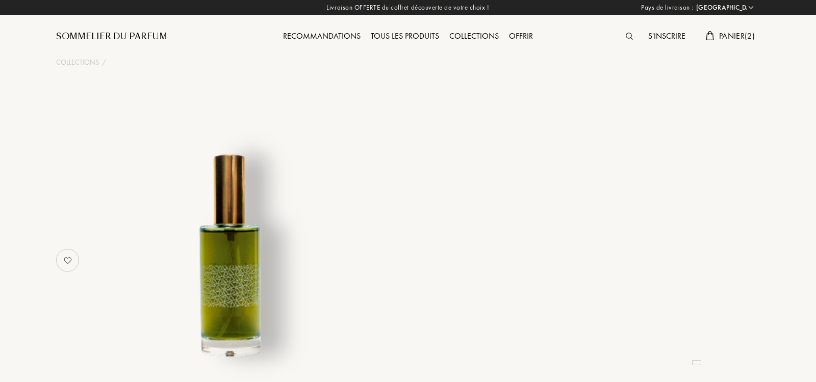
select select "IT"
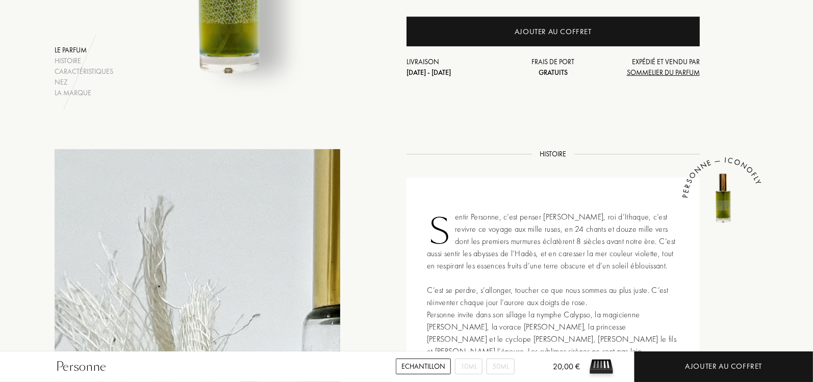
scroll to position [178, 0]
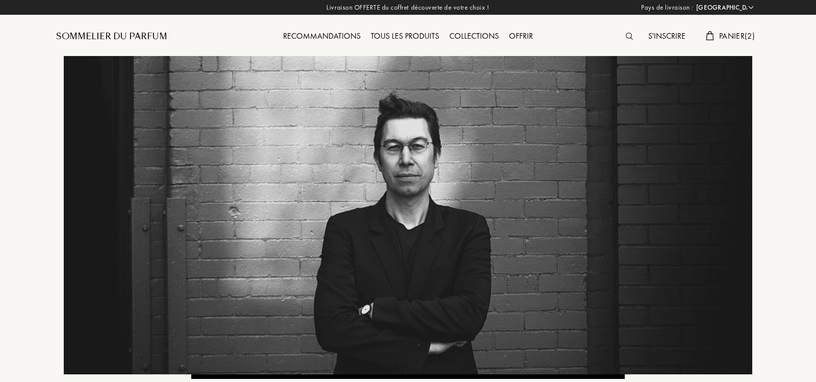
select select "IT"
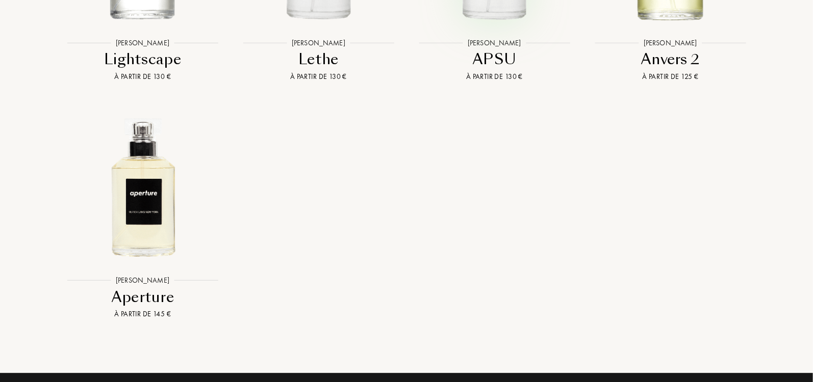
scroll to position [1108, 0]
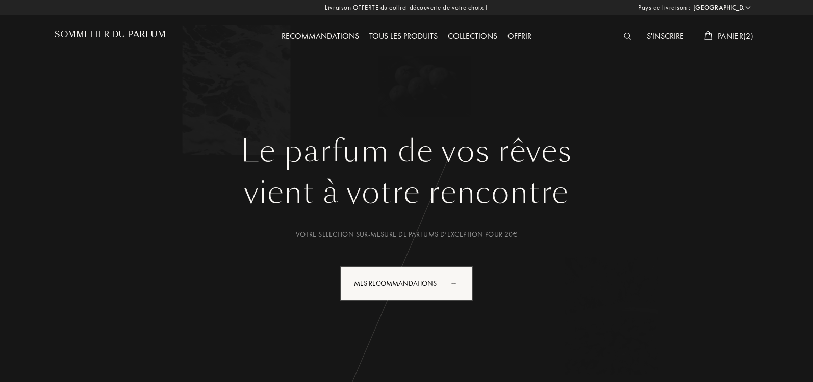
select select "IT"
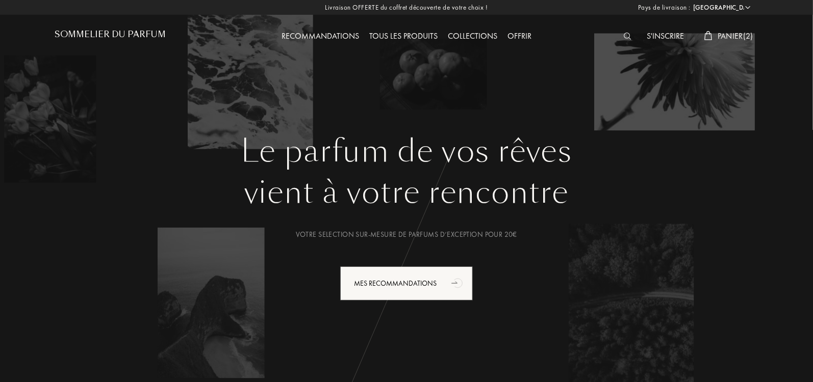
click at [666, 33] on div "S'inscrire" at bounding box center [664, 36] width 47 height 13
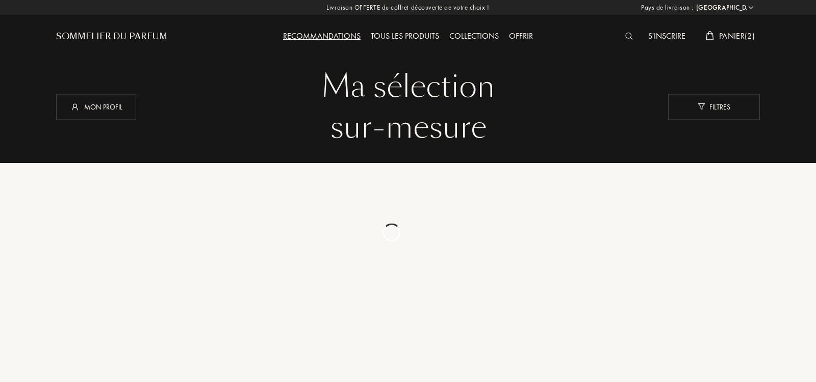
select select "IT"
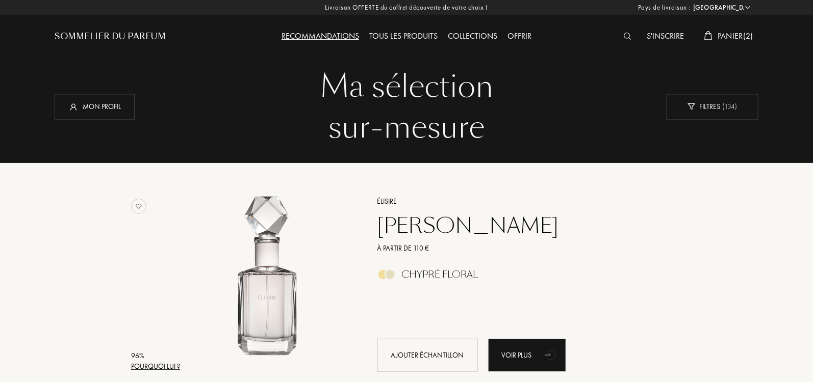
click at [628, 37] on img at bounding box center [627, 36] width 8 height 7
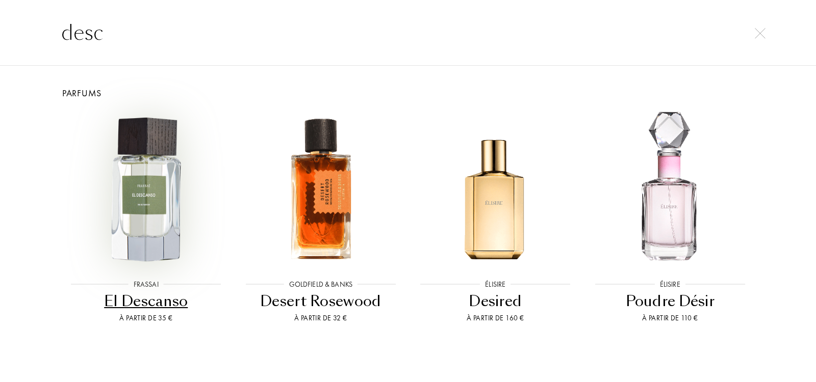
type input "desc"
click at [140, 175] on img at bounding box center [145, 189] width 157 height 157
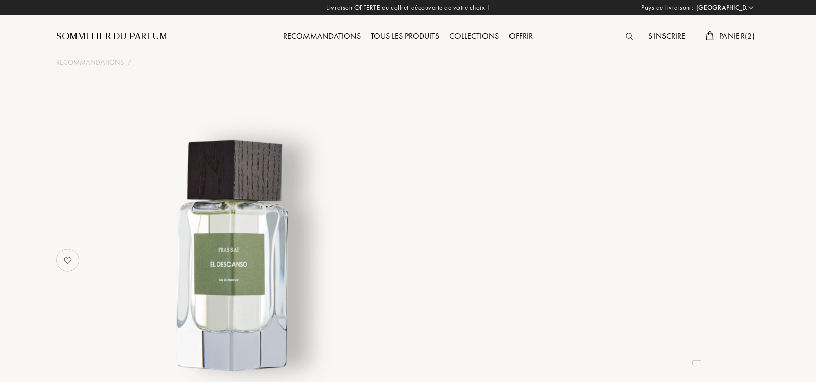
select select "IT"
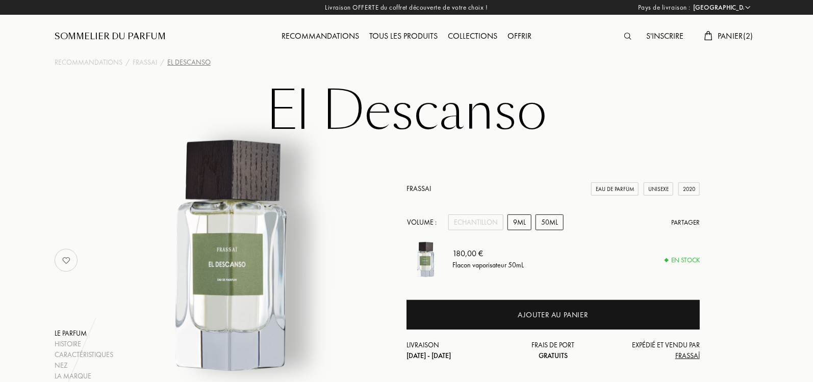
click at [509, 219] on div "9mL" at bounding box center [519, 223] width 24 height 16
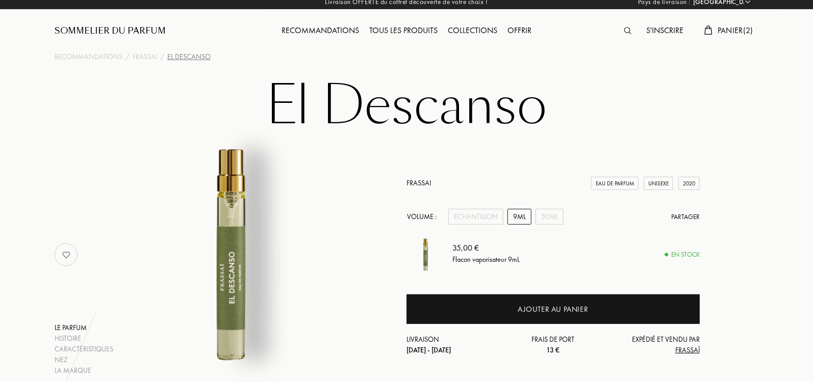
scroll to position [7, 0]
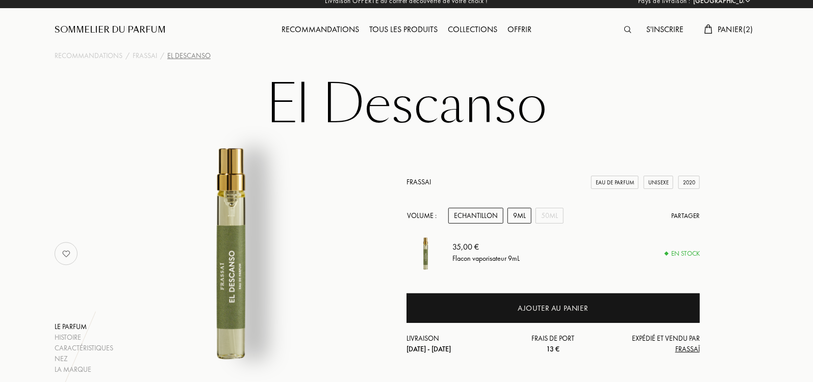
click at [469, 218] on div "Echantillon" at bounding box center [475, 216] width 55 height 16
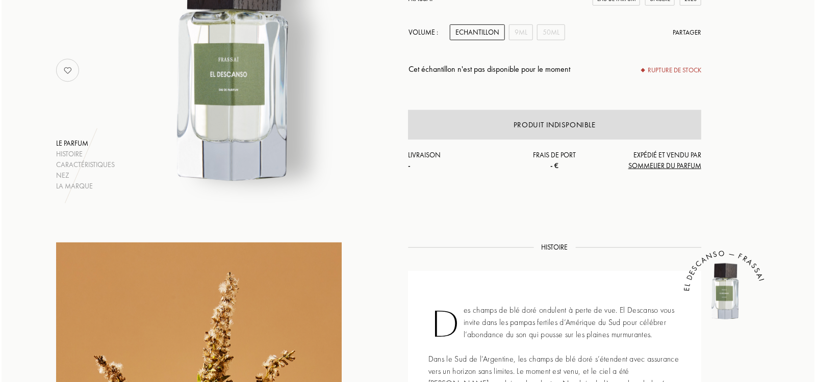
scroll to position [0, 0]
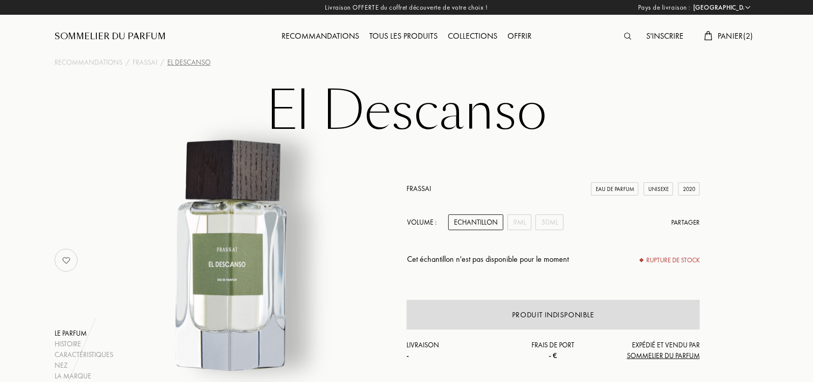
click at [726, 34] on span "Panier ( 2 )" at bounding box center [735, 36] width 36 height 11
